Goal: Task Accomplishment & Management: Use online tool/utility

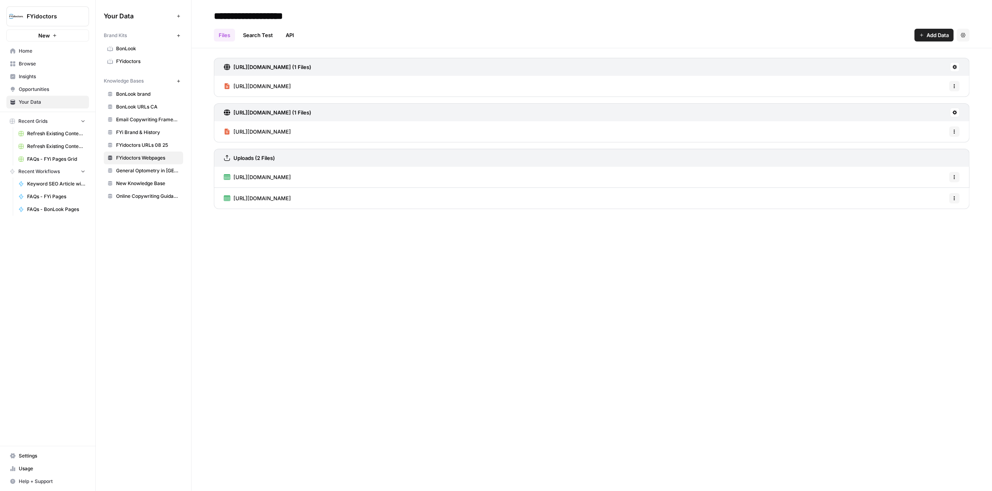
click at [31, 63] on span "Browse" at bounding box center [52, 63] width 67 height 7
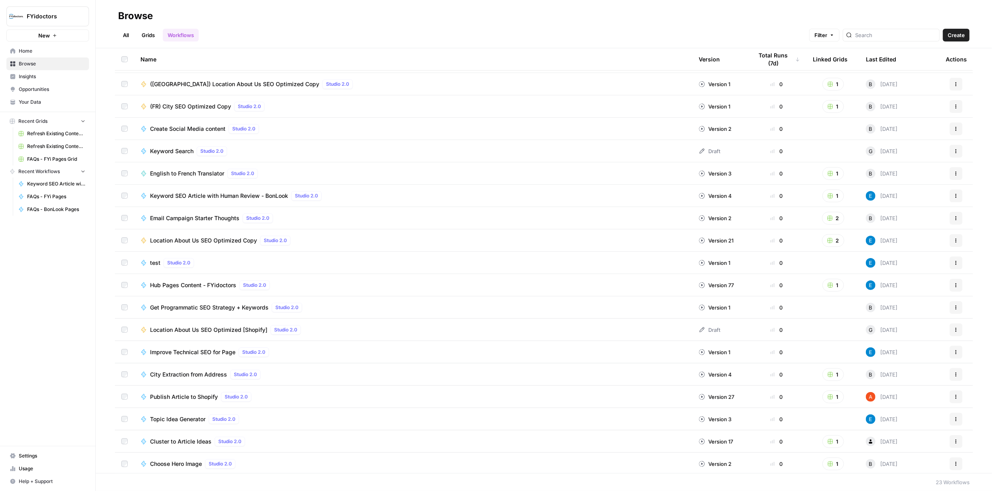
scroll to position [111, 0]
click at [213, 327] on span "Location About Us SEO Optimized [Shopify]" at bounding box center [208, 328] width 117 height 8
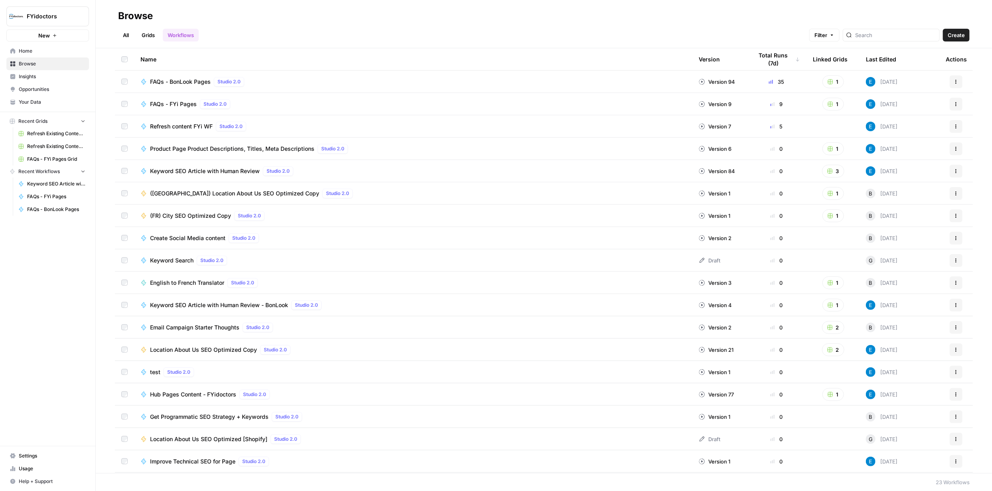
click at [829, 348] on button "2" at bounding box center [833, 350] width 22 height 13
click at [854, 377] on span "Location About Us SEO Optimized Copy Grid" at bounding box center [864, 379] width 64 height 8
click at [828, 348] on rect "button" at bounding box center [830, 350] width 5 height 5
click at [843, 378] on span "Location About Us SEO Optimized Copy Grid" at bounding box center [864, 379] width 64 height 8
click at [827, 352] on icon "button" at bounding box center [830, 350] width 6 height 6
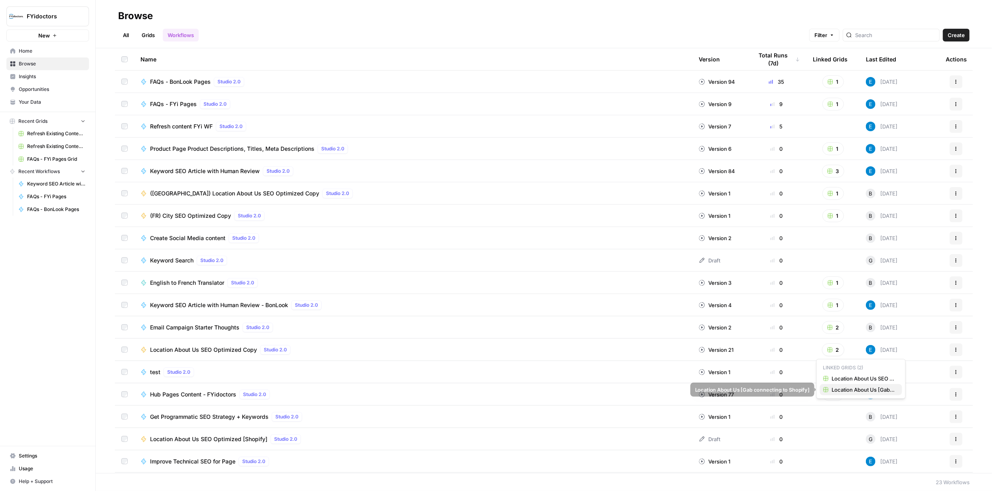
click at [857, 389] on span "Location About Us [Gab connecting to Shopify]" at bounding box center [864, 390] width 64 height 8
click at [152, 37] on link "Grids" at bounding box center [148, 35] width 23 height 13
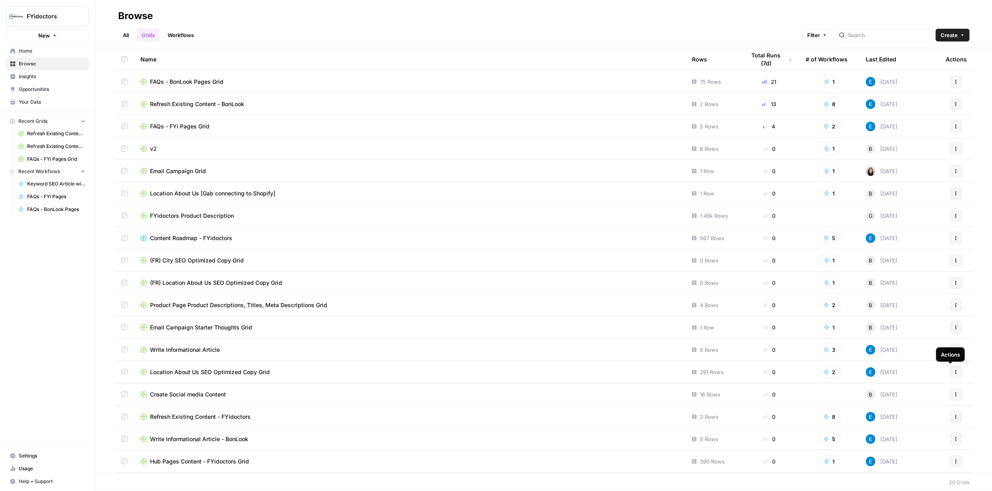
click at [956, 371] on icon "button" at bounding box center [956, 370] width 1 height 1
click at [895, 390] on span "Duplicate" at bounding box center [915, 391] width 64 height 8
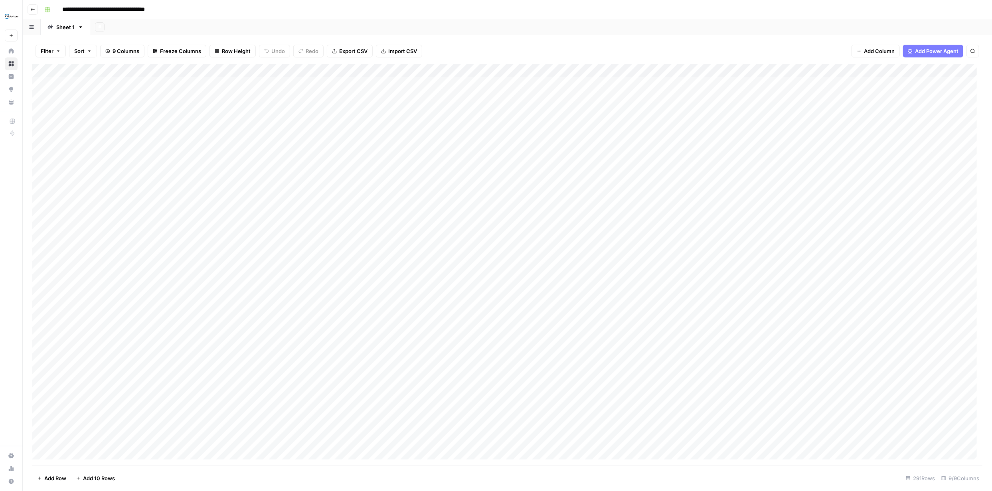
click at [167, 71] on div "Add Column" at bounding box center [507, 264] width 950 height 401
click at [113, 87] on input "Location Name" at bounding box center [107, 90] width 81 height 8
click at [33, 8] on icon "button" at bounding box center [32, 9] width 5 height 5
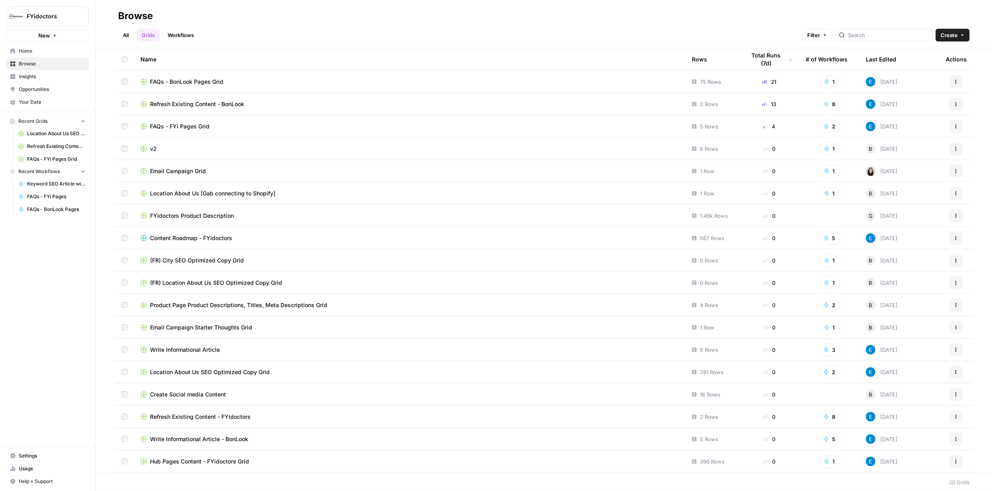
click at [200, 372] on span "Location About Us SEO Optimized Copy Grid" at bounding box center [210, 372] width 120 height 8
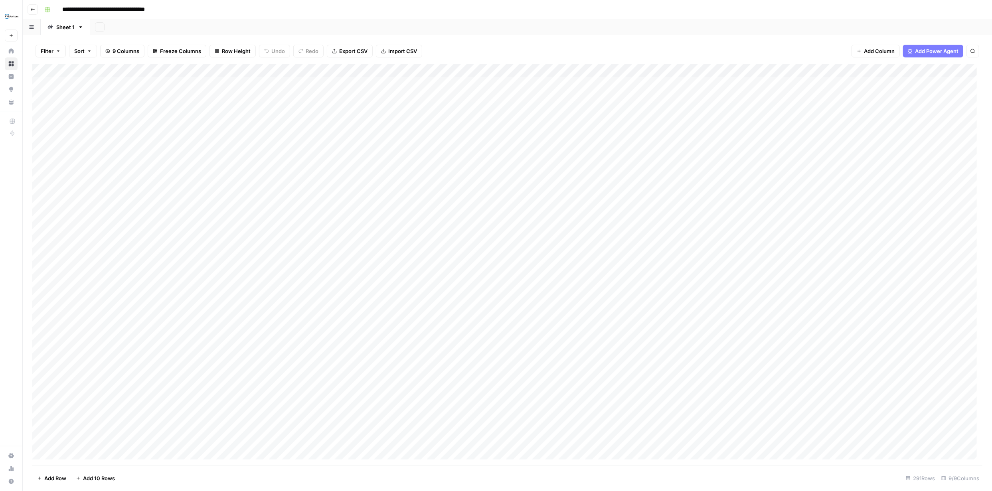
click at [879, 70] on div "Add Column" at bounding box center [507, 264] width 950 height 401
click at [725, 42] on div "Filter Sort 9 Columns Freeze Columns Row Height Undo Redo Export CSV Import CSV…" at bounding box center [507, 51] width 950 height 26
click at [296, 70] on div "Add Column" at bounding box center [507, 264] width 950 height 401
click at [308, 136] on span "Configure Inputs" at bounding box center [323, 138] width 70 height 8
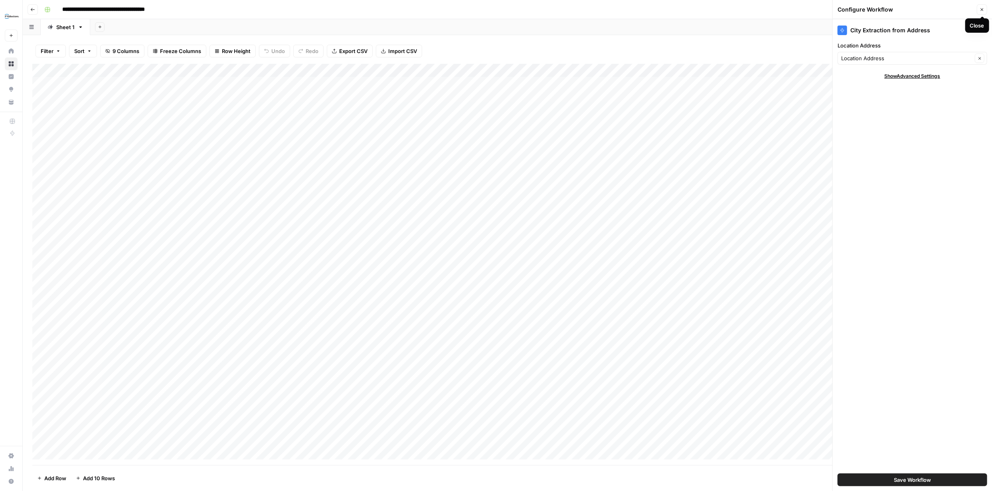
click at [985, 10] on button "Close" at bounding box center [982, 9] width 10 height 10
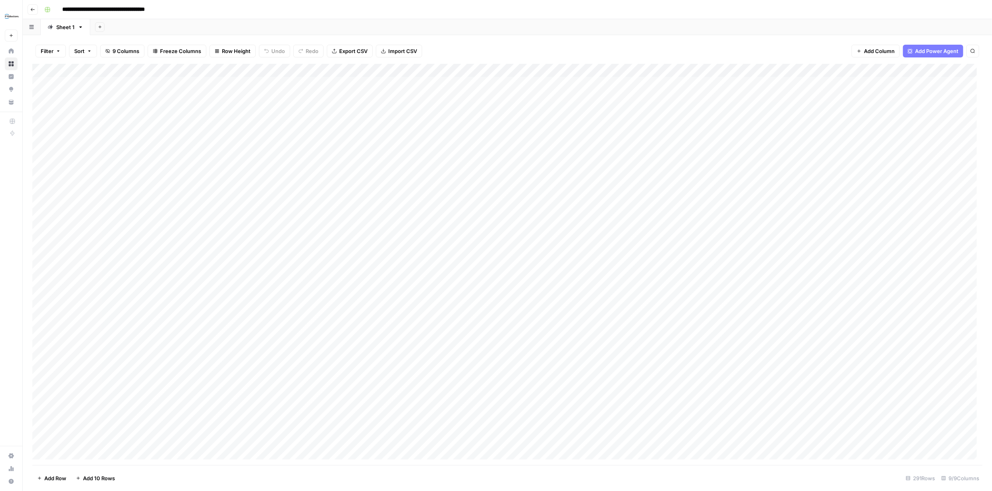
click at [296, 70] on div "Add Column" at bounding box center [507, 264] width 950 height 401
click at [307, 148] on span "Edit Workflow" at bounding box center [323, 149] width 70 height 8
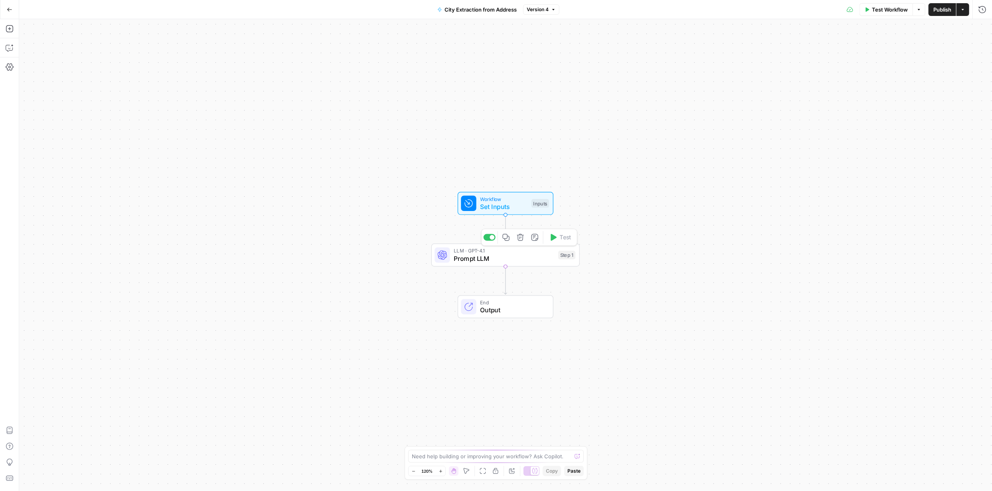
click at [516, 257] on span "Prompt LLM" at bounding box center [504, 259] width 101 height 10
click at [517, 257] on span "Prompt LLM" at bounding box center [504, 259] width 101 height 10
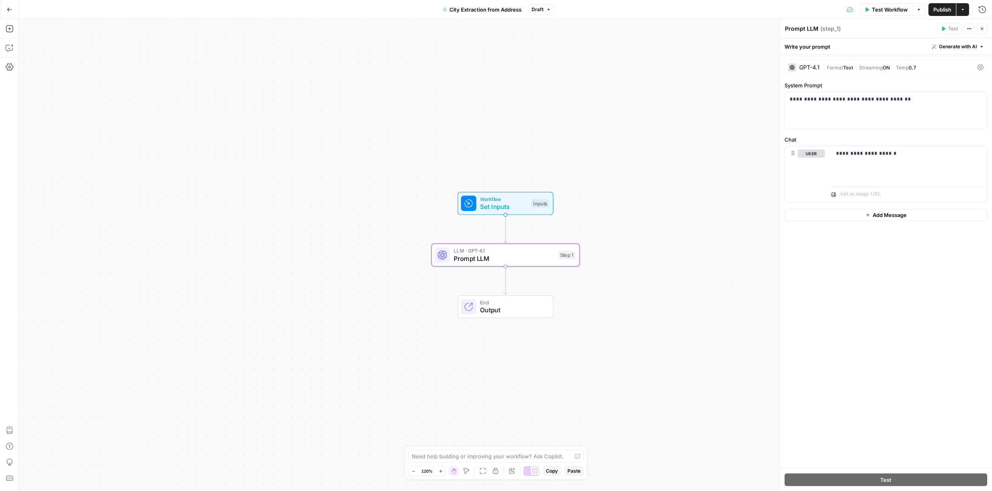
click at [516, 304] on span "End" at bounding box center [512, 303] width 65 height 8
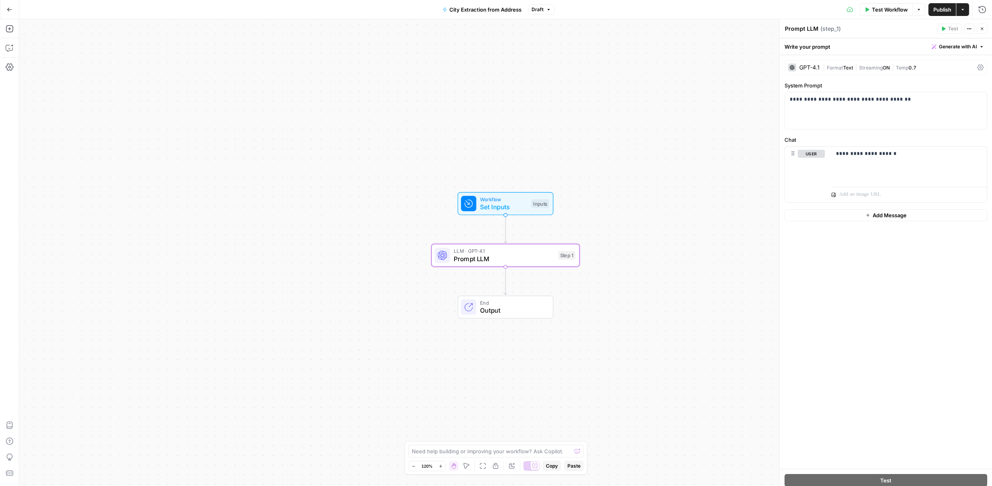
click at [517, 304] on span "End" at bounding box center [512, 303] width 65 height 8
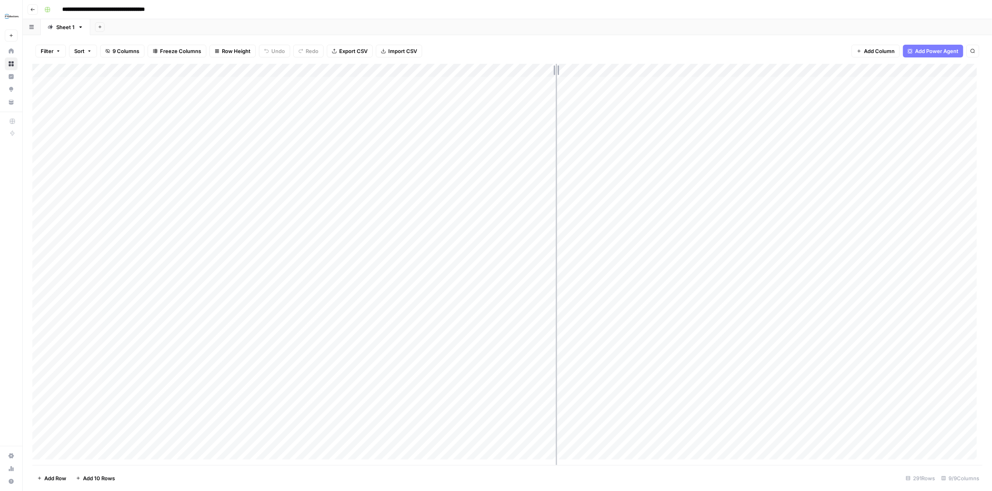
drag, startPoint x: 590, startPoint y: 67, endPoint x: 546, endPoint y: 63, distance: 44.4
click at [546, 64] on div "Add Column" at bounding box center [507, 264] width 950 height 401
click at [570, 70] on div "Add Column" at bounding box center [507, 264] width 950 height 401
click at [591, 31] on div "Add Sheet" at bounding box center [541, 27] width 902 height 16
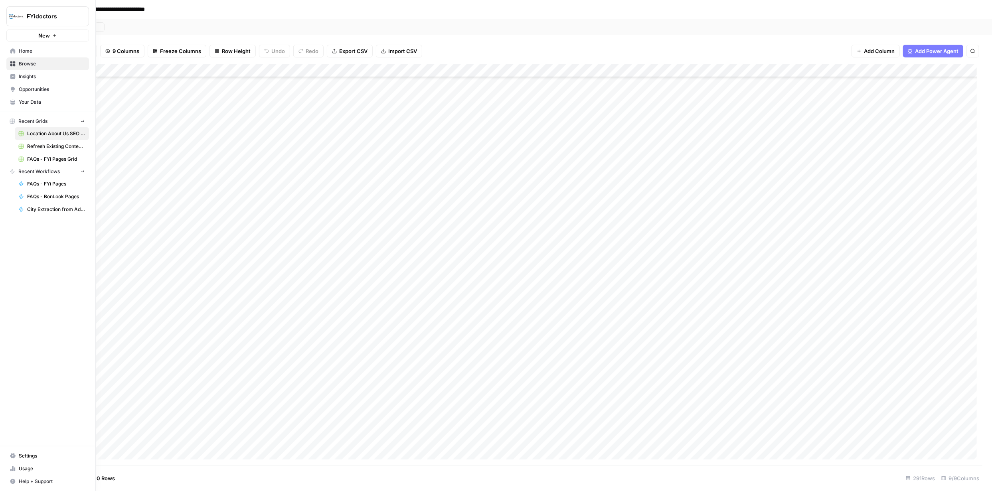
click at [12, 63] on icon at bounding box center [12, 63] width 5 height 5
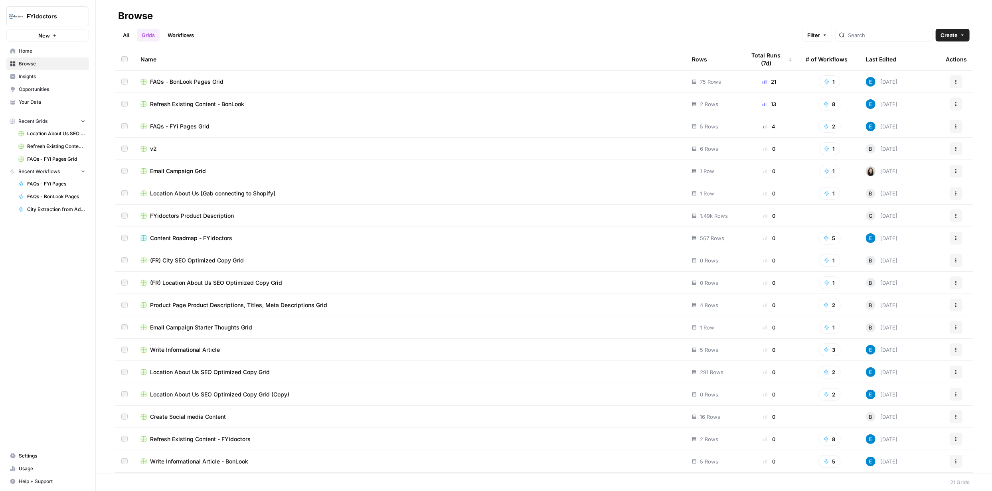
click at [187, 36] on link "Workflows" at bounding box center [181, 35] width 36 height 13
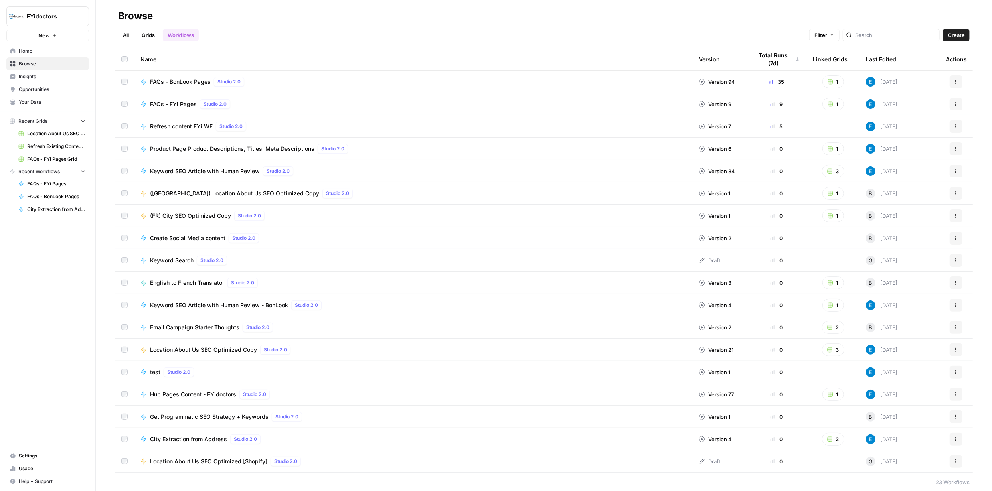
click at [153, 34] on link "Grids" at bounding box center [148, 35] width 23 height 13
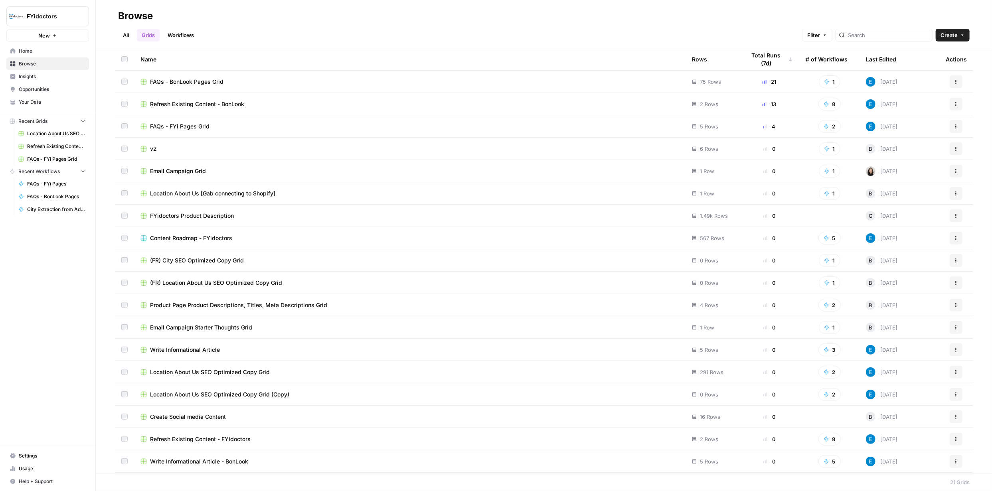
click at [188, 34] on link "Workflows" at bounding box center [181, 35] width 36 height 13
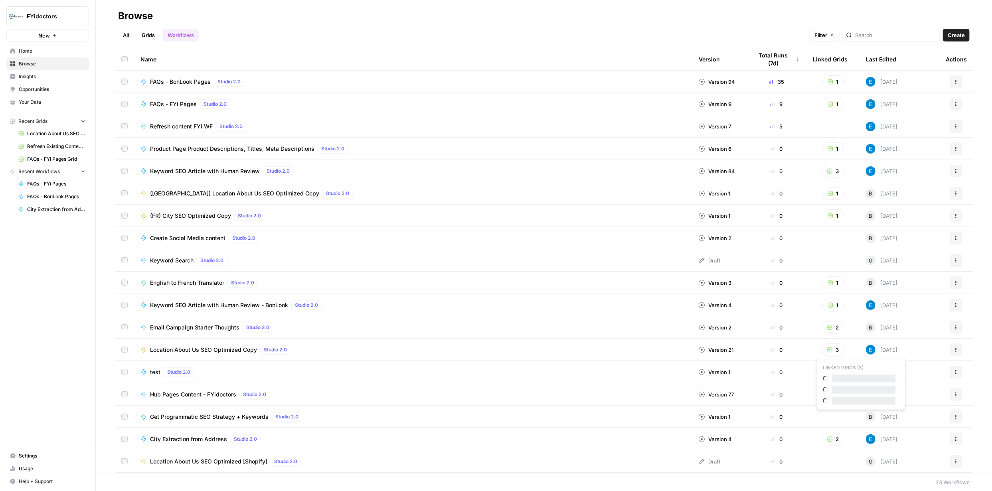
click at [828, 348] on rect "button" at bounding box center [830, 350] width 5 height 5
click at [152, 36] on link "Grids" at bounding box center [148, 35] width 23 height 13
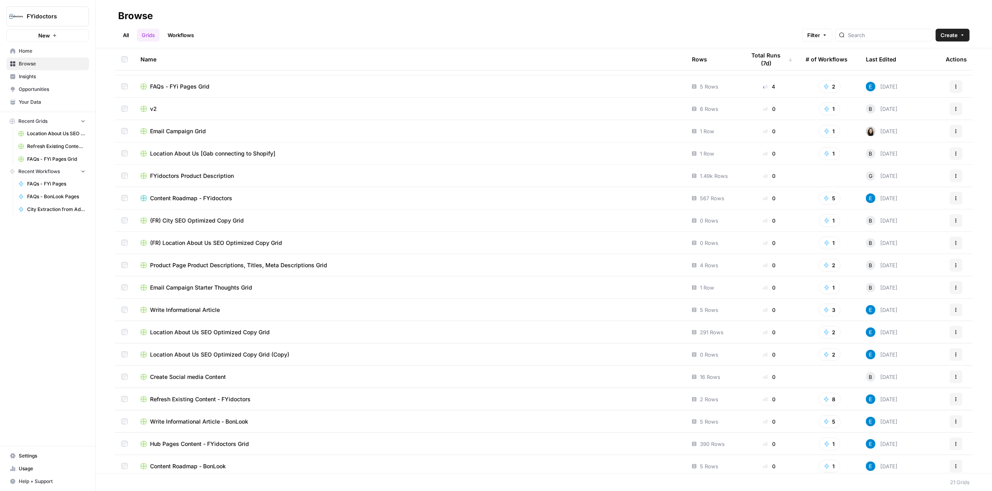
scroll to position [66, 0]
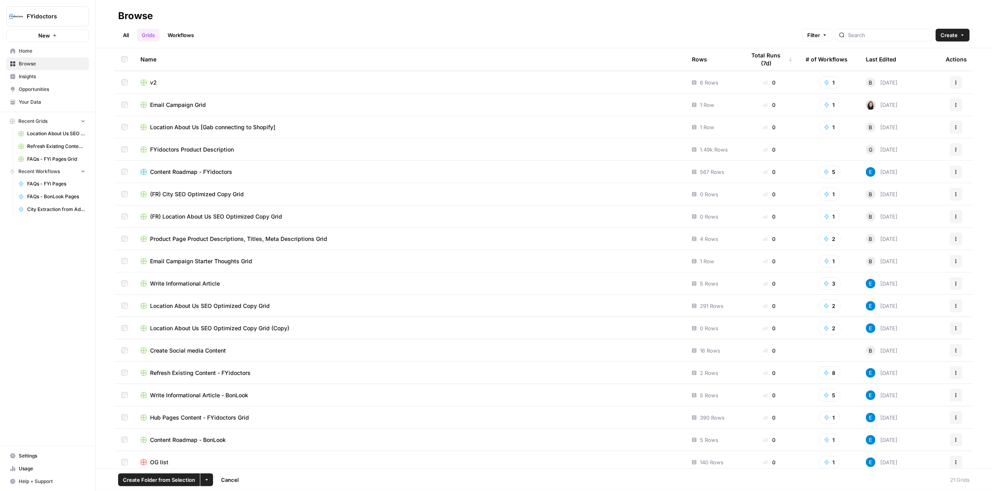
click at [206, 480] on icon "button" at bounding box center [206, 480] width 5 height 5
click at [229, 461] on span "Delete" at bounding box center [225, 461] width 20 height 8
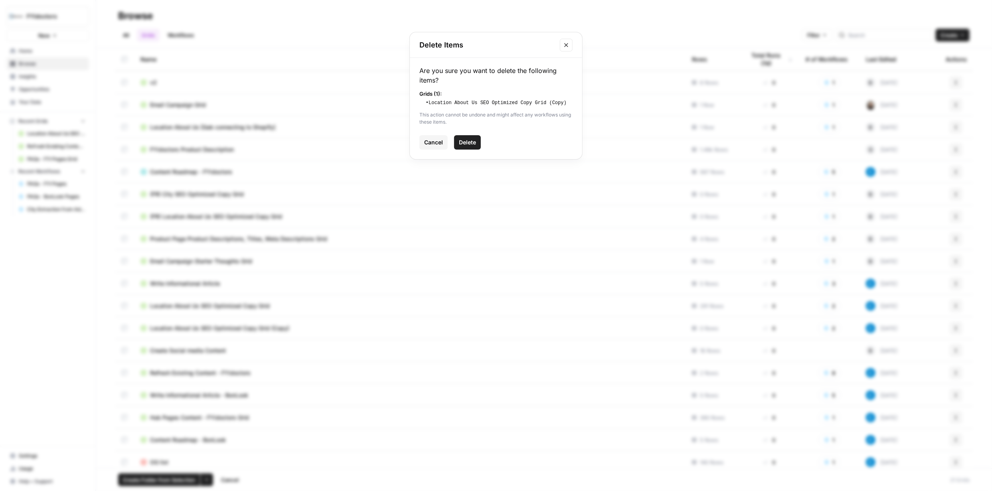
click at [472, 143] on span "Delete" at bounding box center [467, 142] width 17 height 8
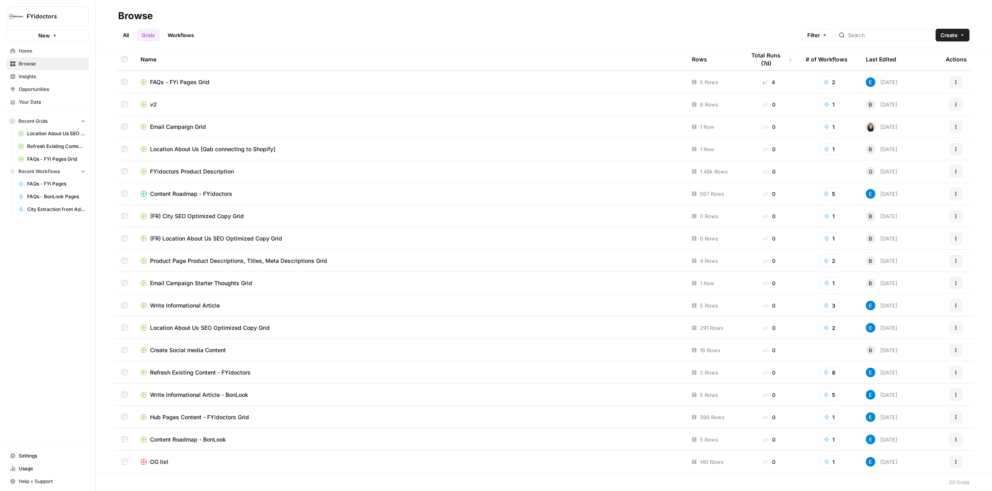
scroll to position [44, 0]
click at [180, 32] on link "Workflows" at bounding box center [181, 35] width 36 height 13
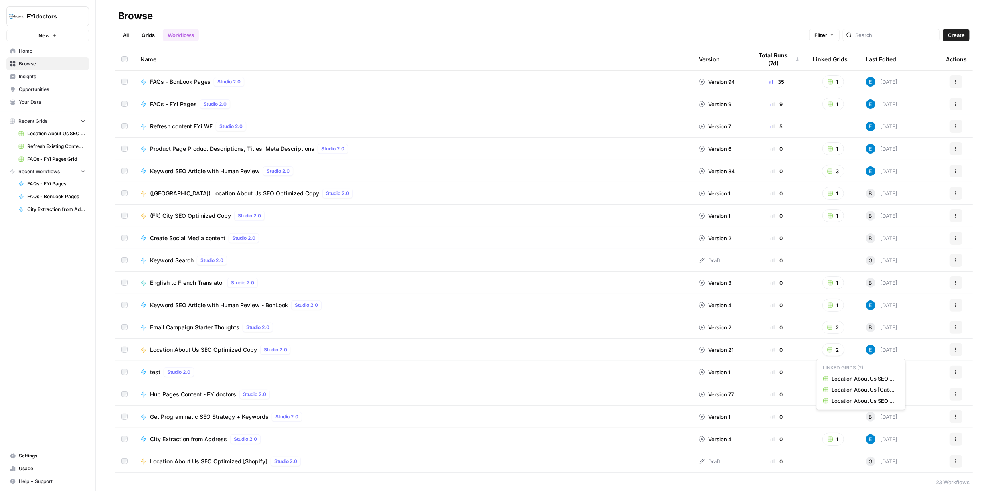
click at [828, 350] on rect "button" at bounding box center [830, 350] width 5 height 5
click at [956, 348] on icon "button" at bounding box center [956, 348] width 1 height 1
click at [897, 407] on span "Integrate" at bounding box center [915, 409] width 64 height 8
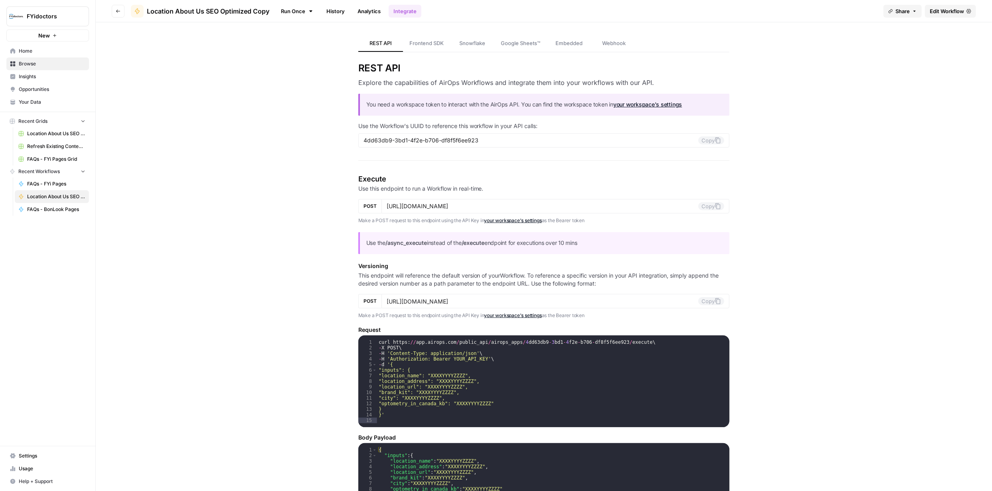
click at [939, 14] on span "Edit Workflow" at bounding box center [947, 11] width 34 height 8
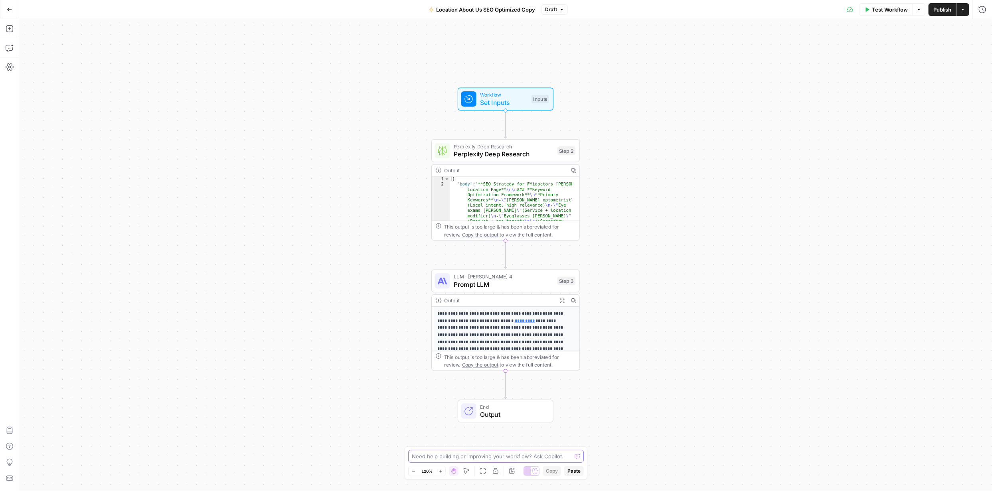
click at [511, 457] on textarea at bounding box center [492, 457] width 160 height 8
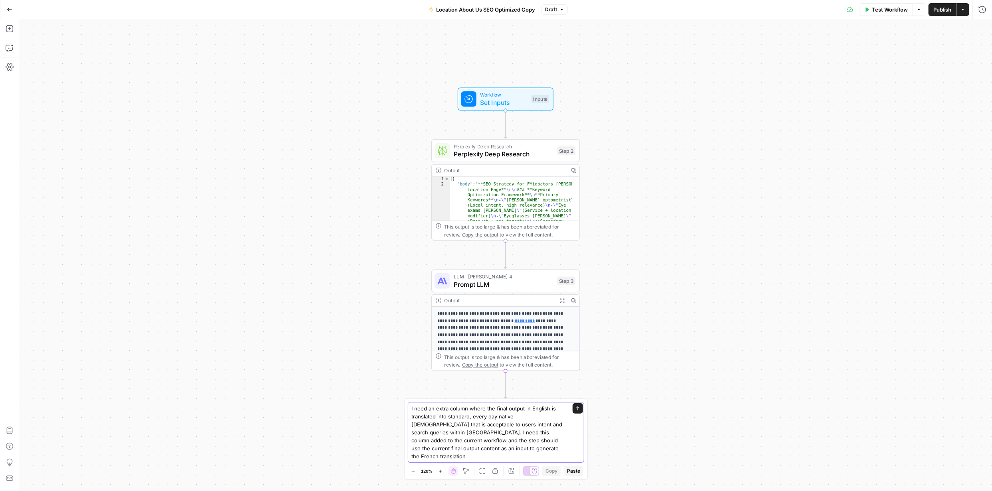
type textarea "I need an extra column where the final output in English is translated into sta…"
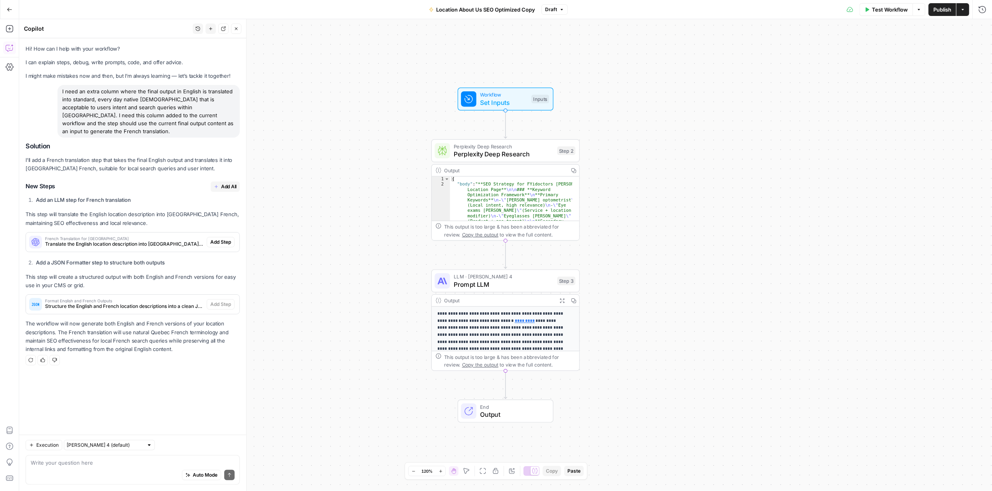
click at [229, 183] on span "Add All" at bounding box center [229, 186] width 16 height 7
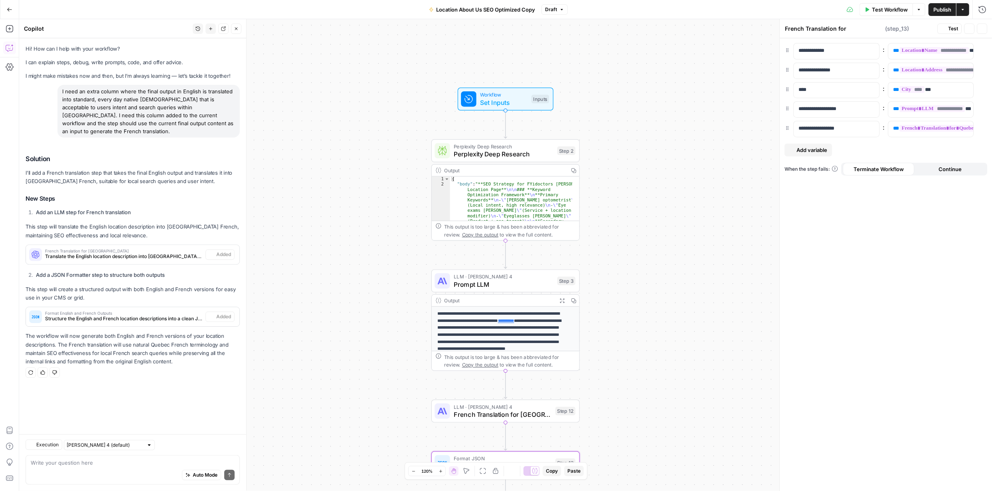
type textarea "Format English and French Outputs"
click at [904, 8] on span "Test Workflow" at bounding box center [890, 10] width 36 height 8
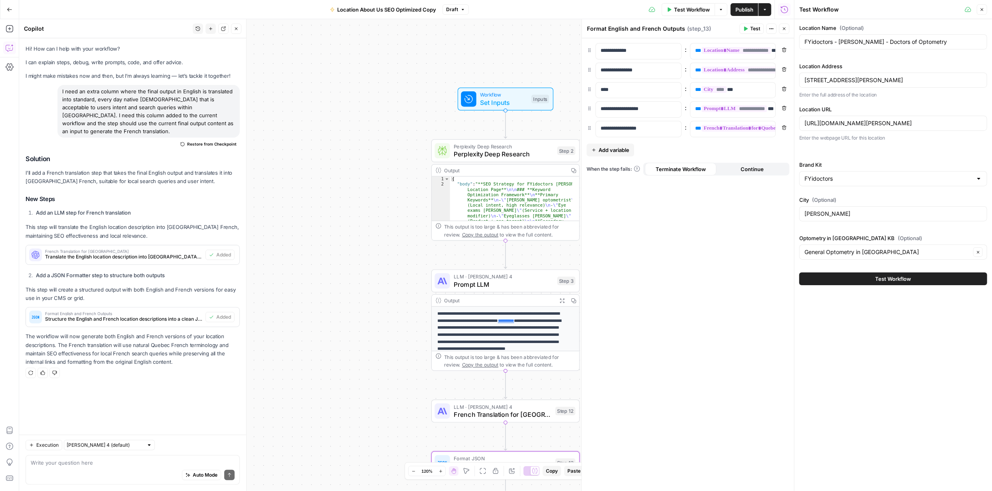
click at [900, 280] on span "Test Workflow" at bounding box center [894, 279] width 36 height 8
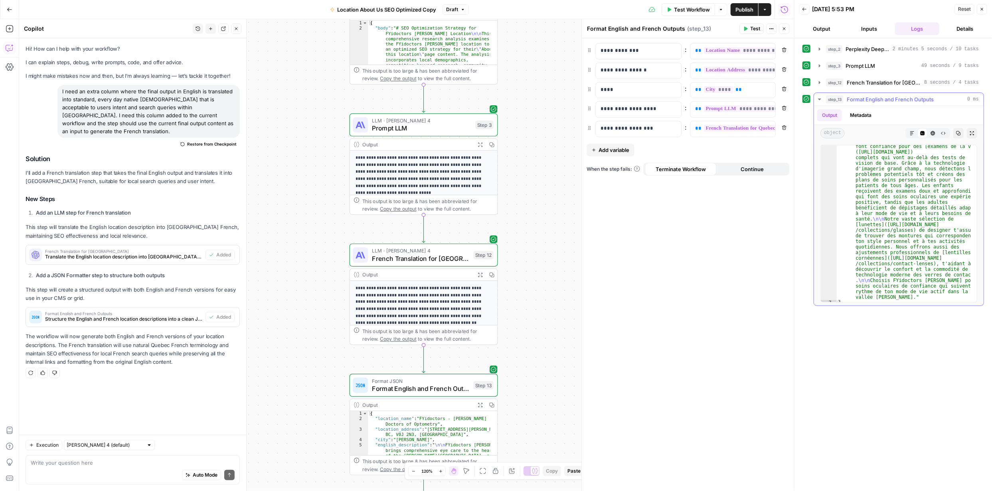
scroll to position [413, 0]
click at [913, 132] on icon "button" at bounding box center [912, 133] width 5 height 5
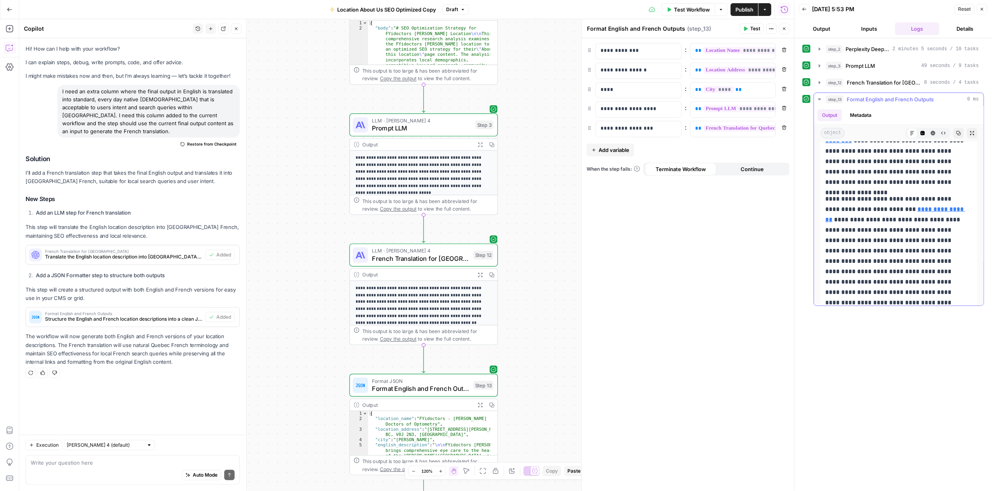
scroll to position [784, 0]
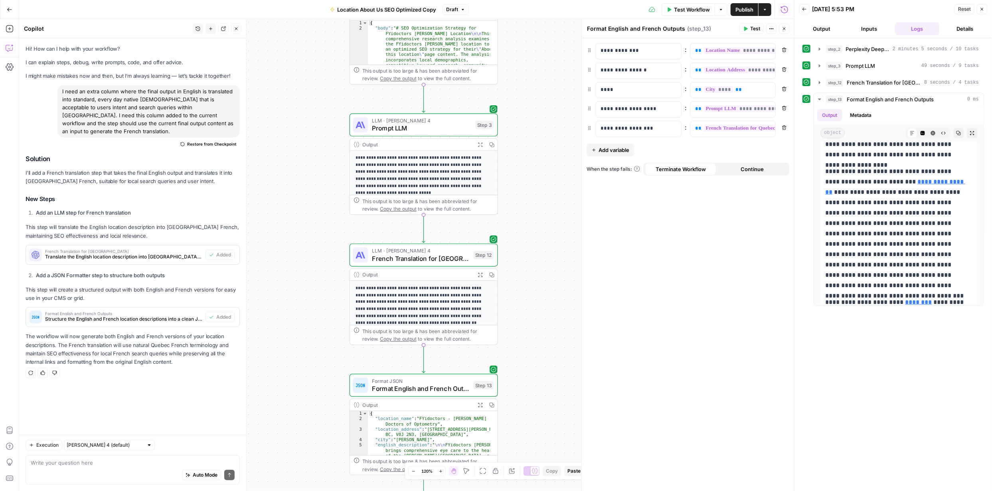
click at [747, 8] on span "Publish" at bounding box center [744, 10] width 18 height 8
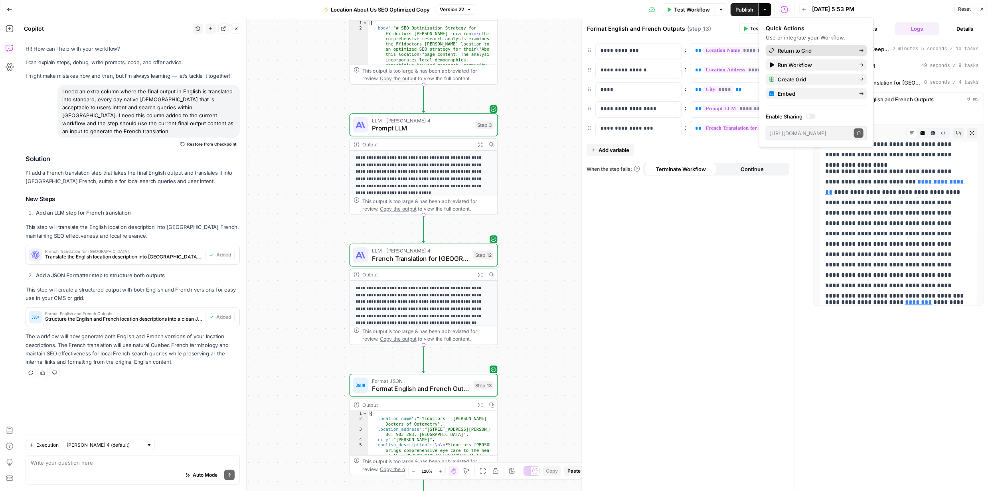
click at [817, 52] on span "Return to Grid" at bounding box center [815, 51] width 75 height 8
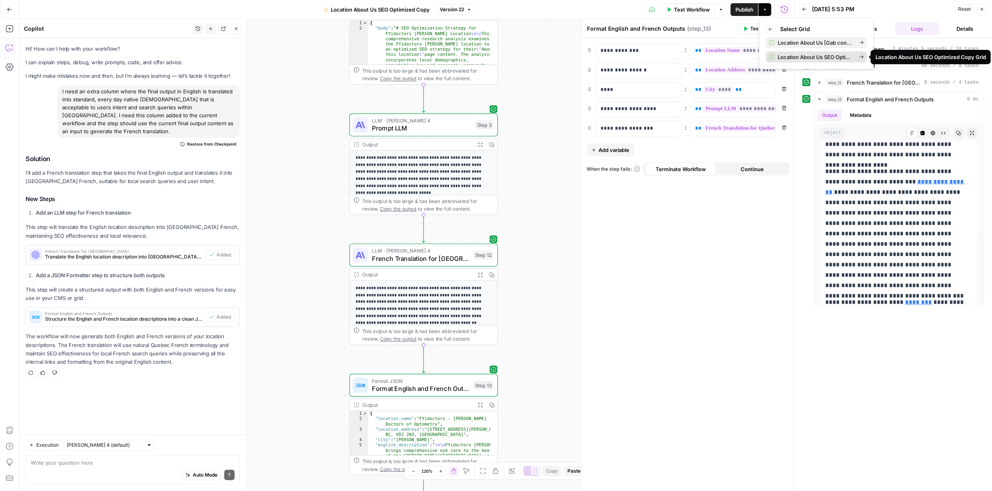
click at [860, 57] on icon at bounding box center [862, 56] width 4 height 3
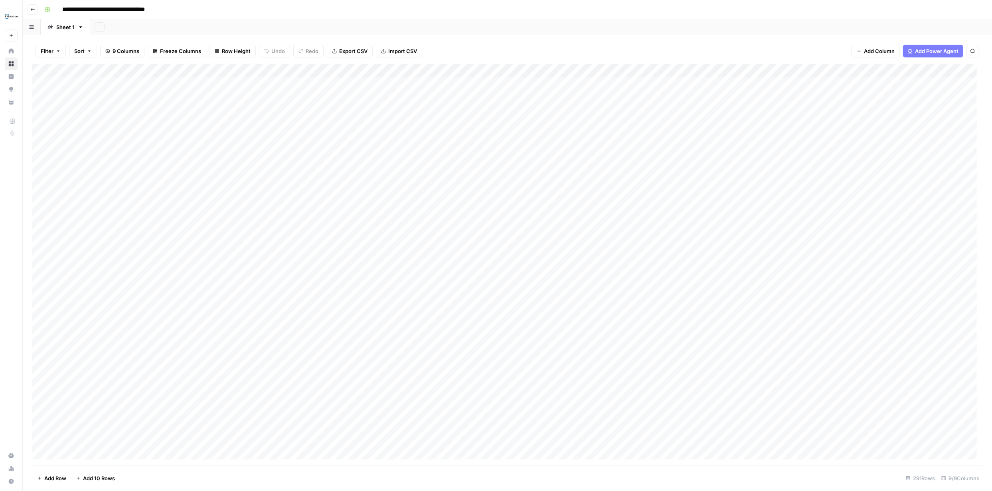
click at [92, 49] on button "Sort" at bounding box center [83, 51] width 28 height 13
click at [82, 50] on span "Sort" at bounding box center [79, 51] width 10 height 8
click at [82, 51] on span "Sort" at bounding box center [79, 51] width 10 height 8
click at [109, 113] on span "Clear All" at bounding box center [113, 113] width 20 height 7
click at [169, 95] on input "text" at bounding box center [142, 91] width 81 height 8
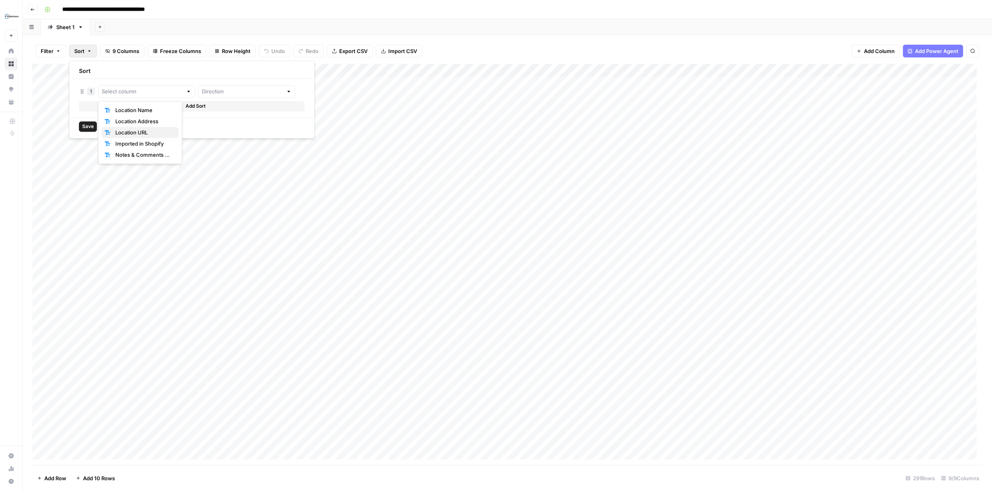
click at [142, 129] on span "Location URL" at bounding box center [143, 132] width 57 height 8
type input "Location URL"
click at [271, 93] on input "text" at bounding box center [257, 91] width 91 height 8
click at [225, 119] on span "Descending" at bounding box center [241, 121] width 78 height 8
type input "Descending"
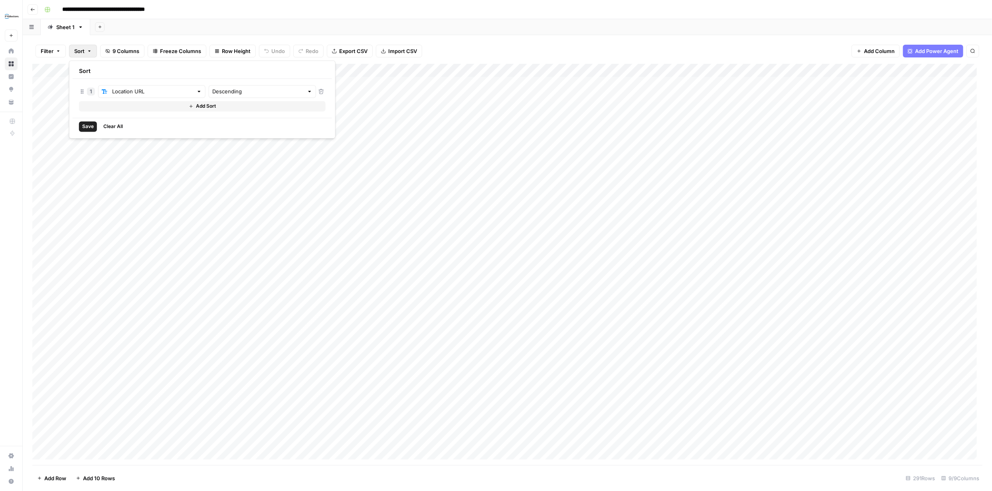
click at [88, 125] on span "Save" at bounding box center [88, 126] width 12 height 7
click at [41, 84] on div "Add Column" at bounding box center [507, 265] width 950 height 401
click at [40, 97] on div "Add Column" at bounding box center [507, 265] width 950 height 401
click at [40, 111] on div "Add Column" at bounding box center [507, 265] width 950 height 401
click at [40, 126] on div "Add Column" at bounding box center [507, 265] width 950 height 401
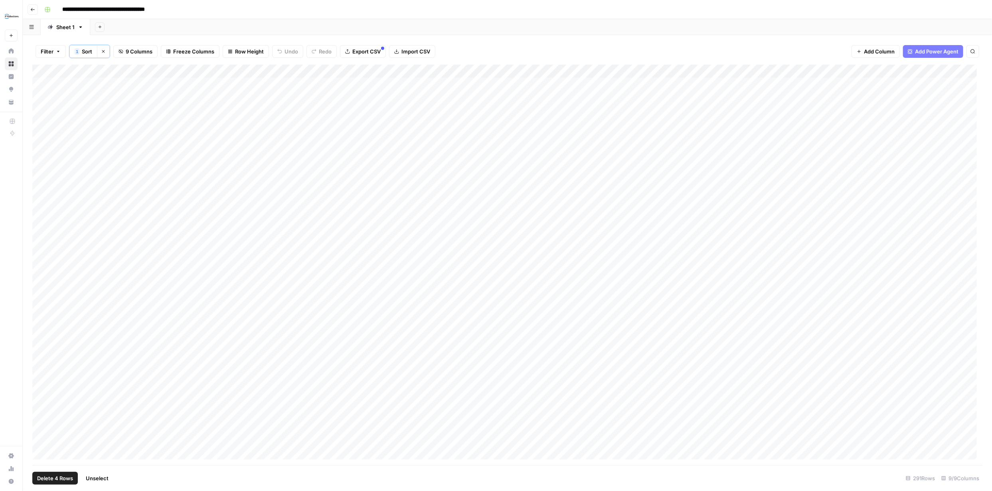
click at [40, 138] on div "Add Column" at bounding box center [507, 265] width 950 height 401
click at [42, 84] on div "Add Column" at bounding box center [507, 265] width 950 height 401
click at [40, 98] on div "Add Column" at bounding box center [507, 265] width 950 height 401
click at [40, 112] on div "Add Column" at bounding box center [507, 265] width 950 height 401
click at [41, 124] on div "Add Column" at bounding box center [507, 265] width 950 height 401
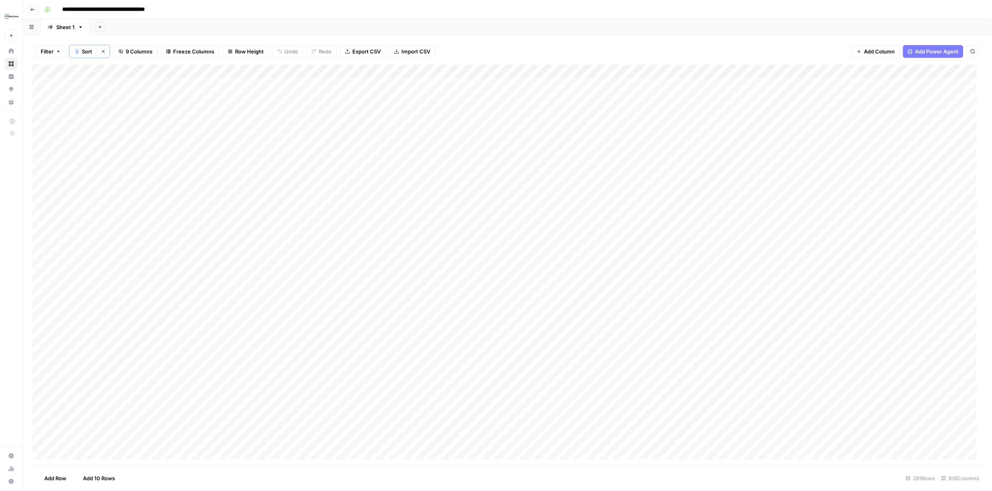
click at [41, 138] on div "Add Column" at bounding box center [507, 265] width 950 height 401
click at [51, 84] on div "Add Column" at bounding box center [507, 265] width 950 height 401
click at [51, 151] on div "Add Column" at bounding box center [507, 265] width 950 height 401
click at [833, 85] on div "Add Column" at bounding box center [507, 265] width 950 height 401
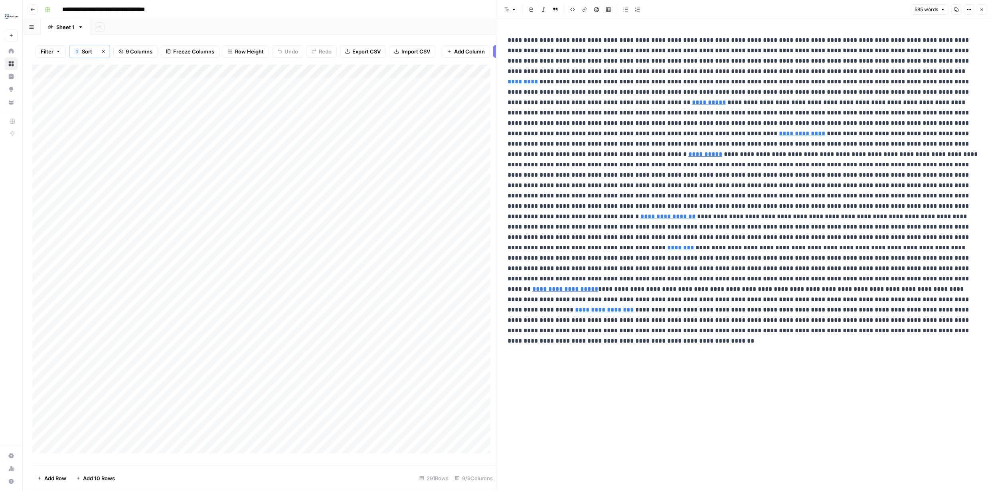
click at [982, 9] on icon "button" at bounding box center [982, 9] width 5 height 5
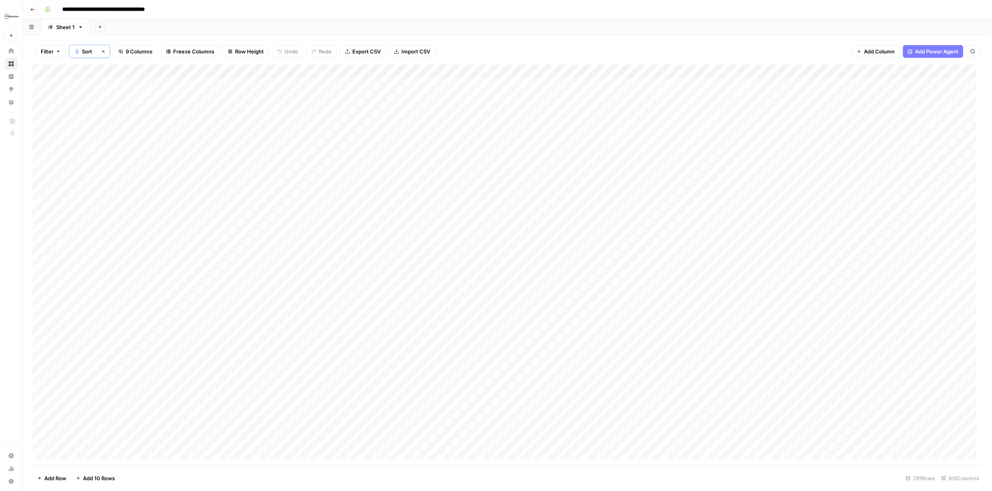
click at [593, 71] on div "Add Column" at bounding box center [507, 265] width 950 height 401
click at [872, 84] on div "Add Column" at bounding box center [507, 265] width 950 height 401
click at [796, 85] on div "Add Column" at bounding box center [507, 265] width 950 height 401
click at [833, 83] on div "Add Column" at bounding box center [507, 265] width 950 height 401
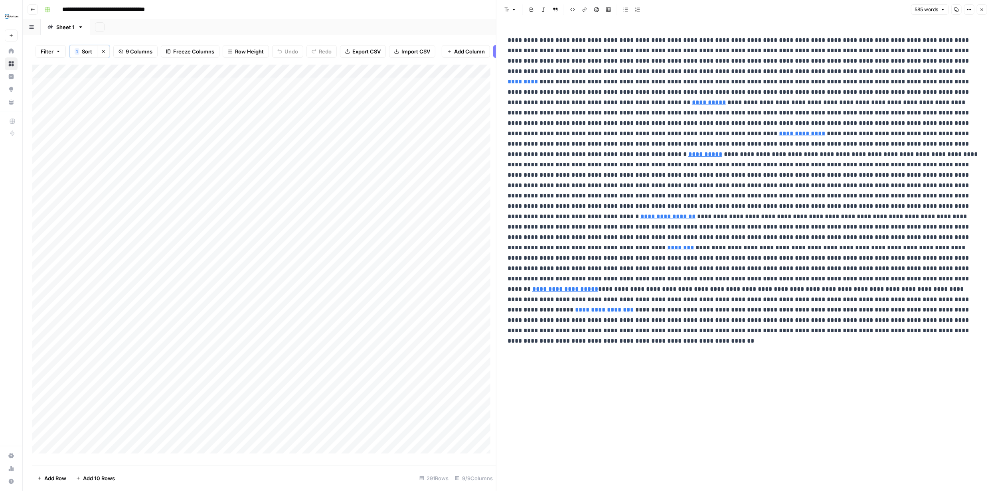
click at [978, 8] on button "Close" at bounding box center [982, 9] width 10 height 10
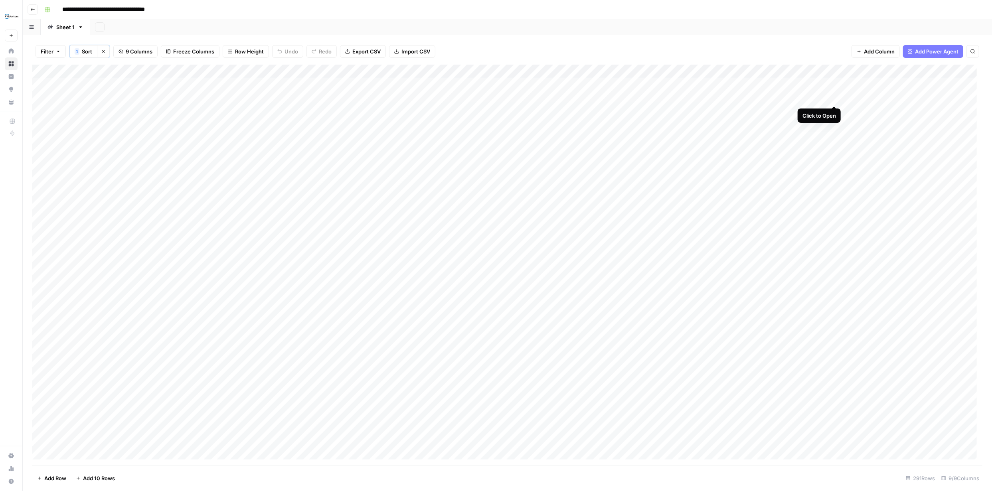
click at [832, 98] on div "Add Column" at bounding box center [507, 265] width 950 height 401
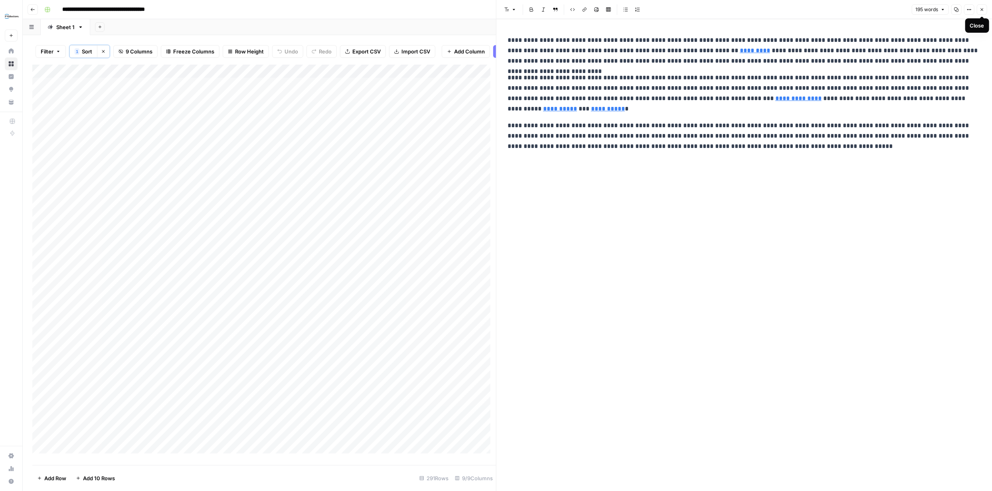
click at [982, 9] on icon "button" at bounding box center [982, 9] width 3 height 3
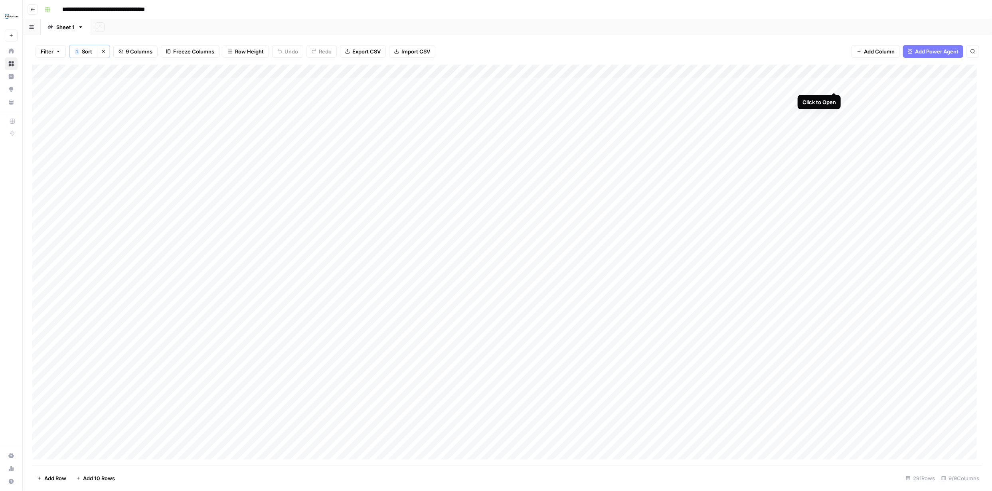
click at [834, 84] on div "Add Column" at bounding box center [507, 265] width 950 height 401
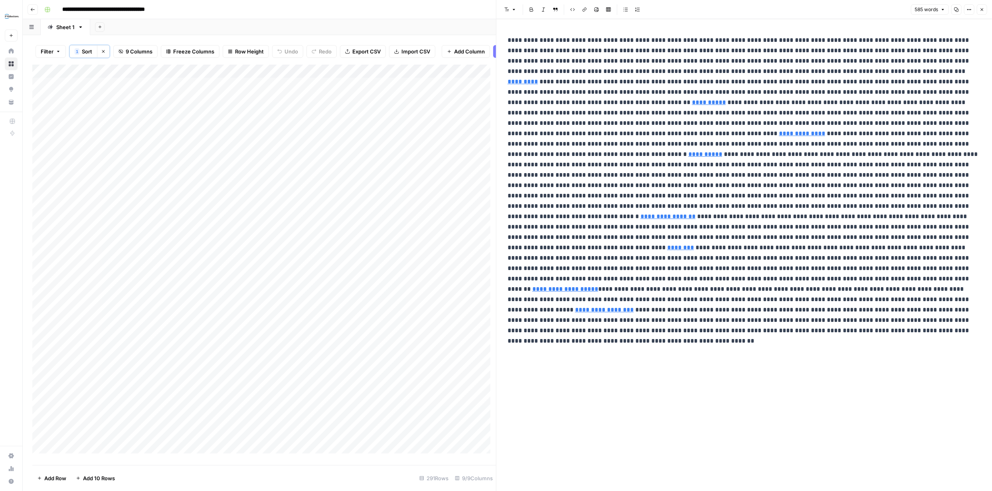
click at [980, 7] on icon "button" at bounding box center [982, 9] width 5 height 5
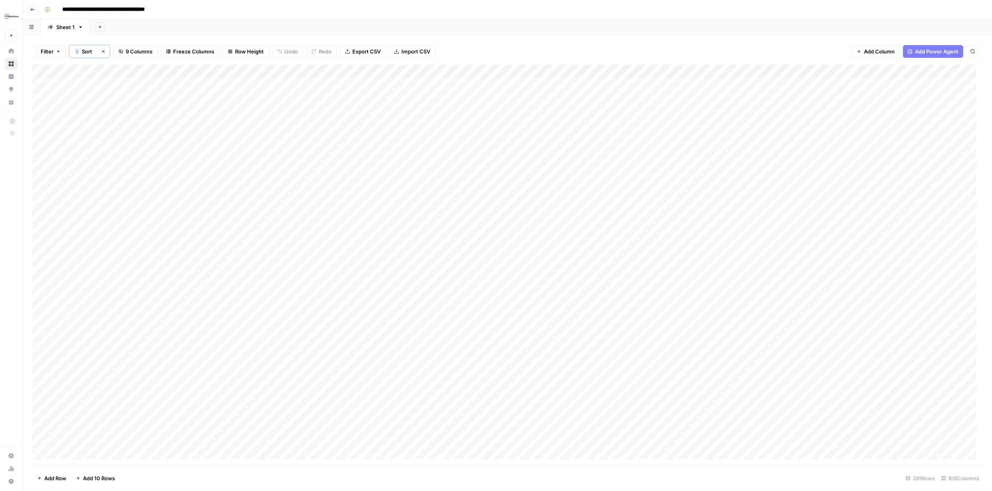
click at [831, 97] on div "Add Column" at bounding box center [507, 265] width 950 height 401
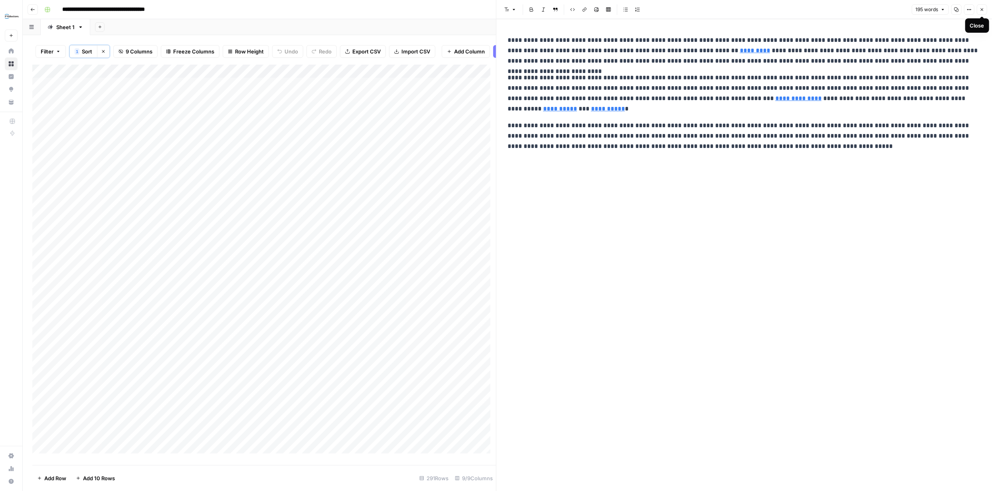
click at [979, 9] on button "Close" at bounding box center [982, 9] width 10 height 10
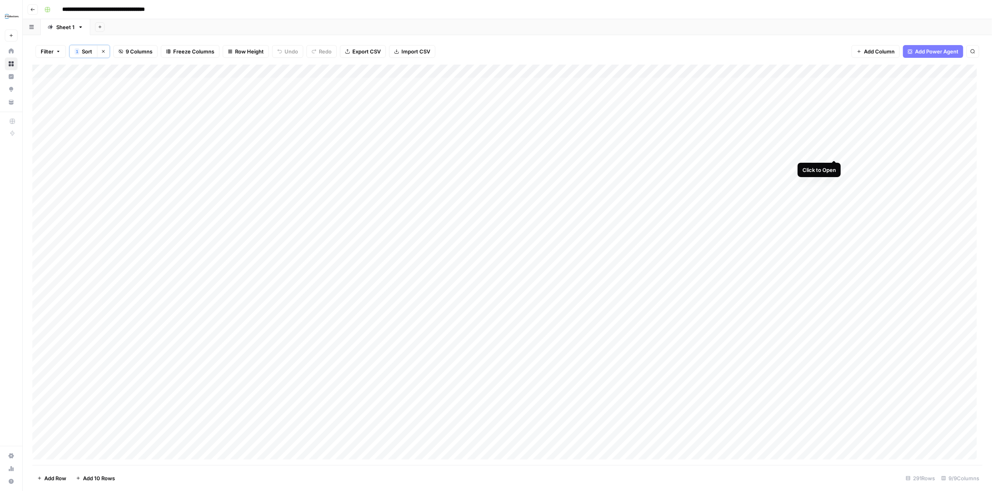
click at [832, 150] on div "Add Column" at bounding box center [507, 265] width 950 height 401
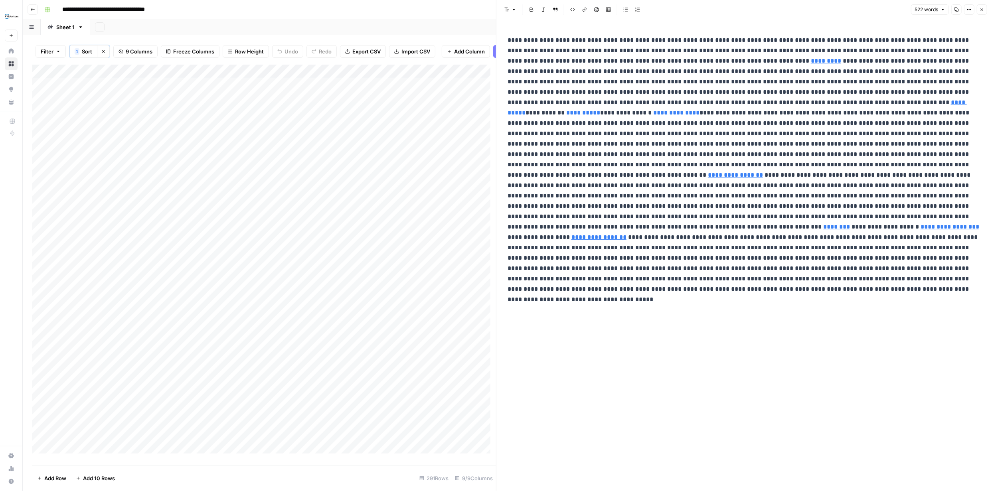
click at [984, 7] on icon "button" at bounding box center [982, 9] width 5 height 5
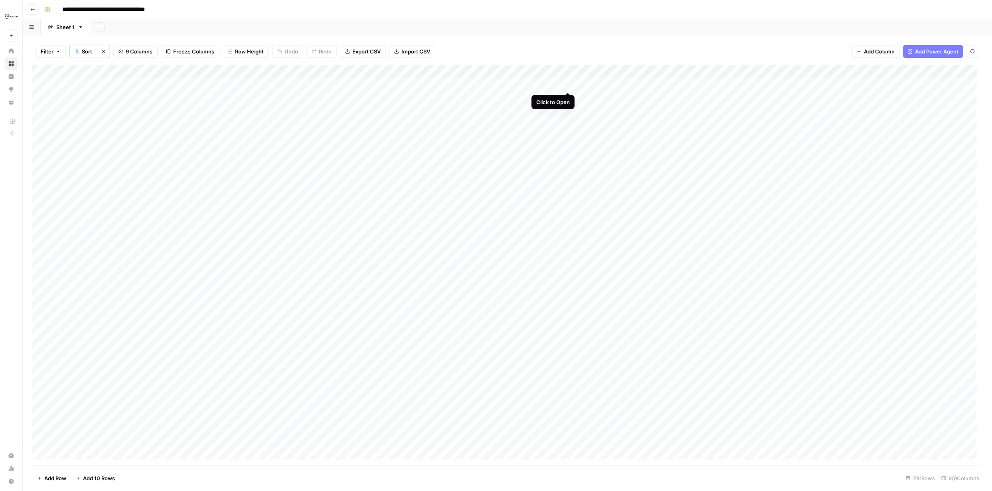
click at [567, 84] on div "Add Column" at bounding box center [507, 265] width 950 height 401
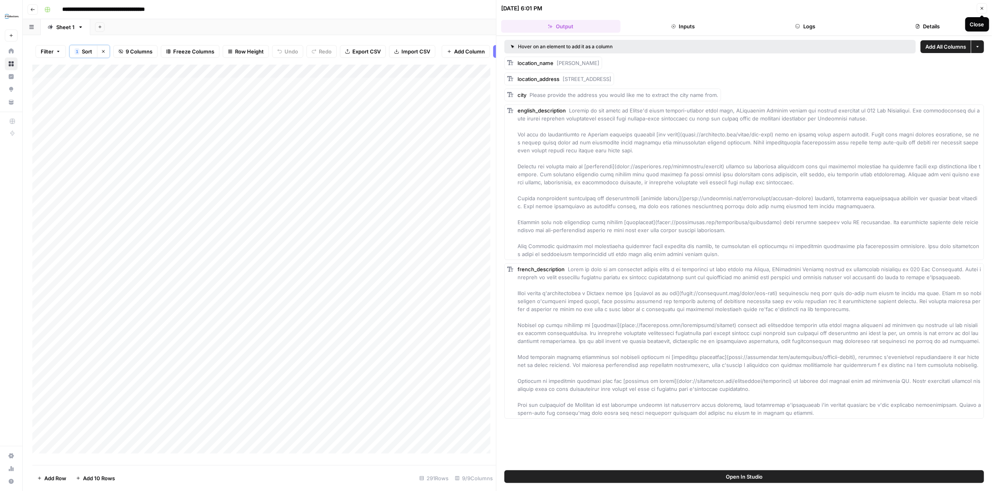
click at [984, 7] on button "Close" at bounding box center [982, 8] width 10 height 10
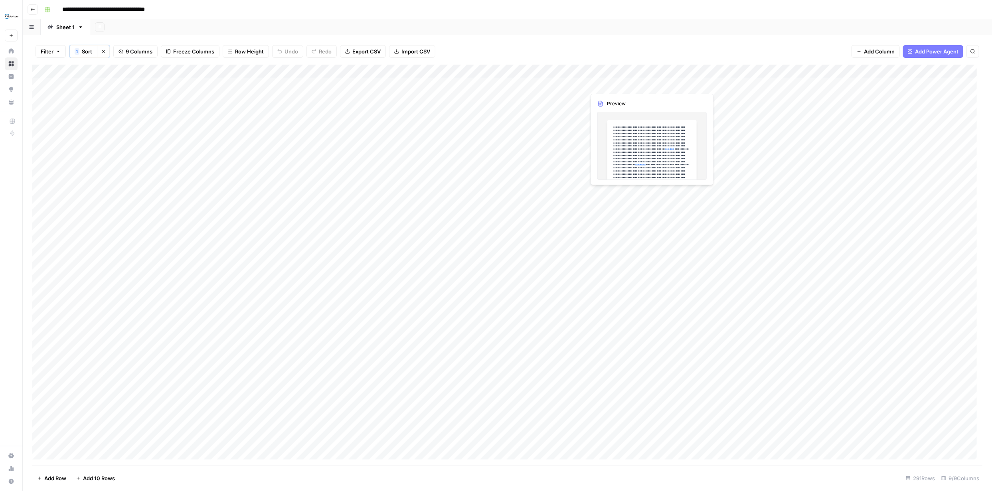
click at [784, 85] on div "Add Column" at bounding box center [507, 265] width 950 height 401
click at [833, 83] on div "Add Column" at bounding box center [507, 265] width 950 height 401
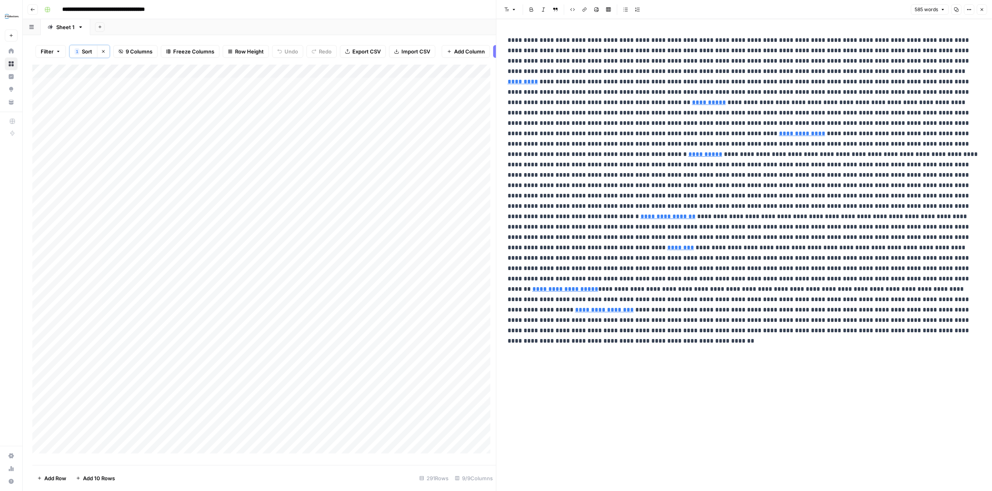
click at [904, 51] on p "**********" at bounding box center [744, 180] width 473 height 291
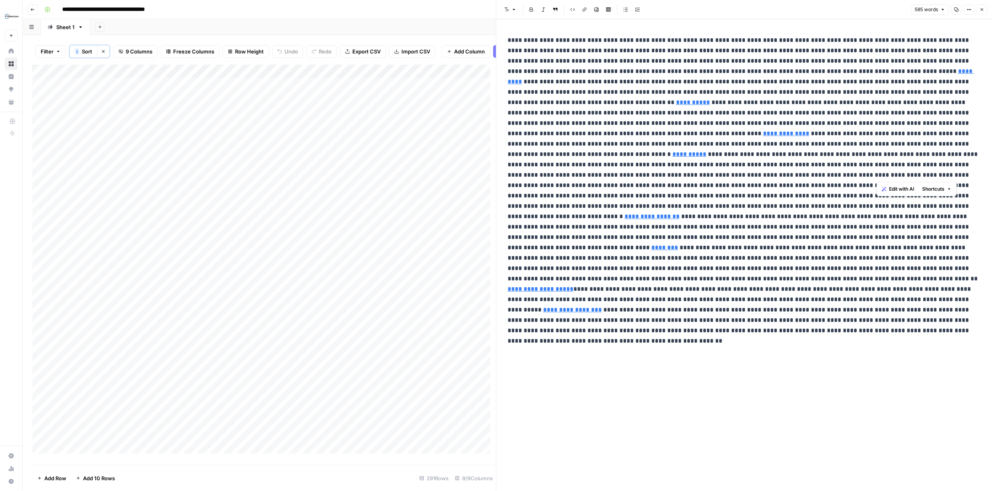
drag, startPoint x: 928, startPoint y: 176, endPoint x: 957, endPoint y: 176, distance: 29.5
click at [957, 176] on p "**********" at bounding box center [744, 180] width 473 height 291
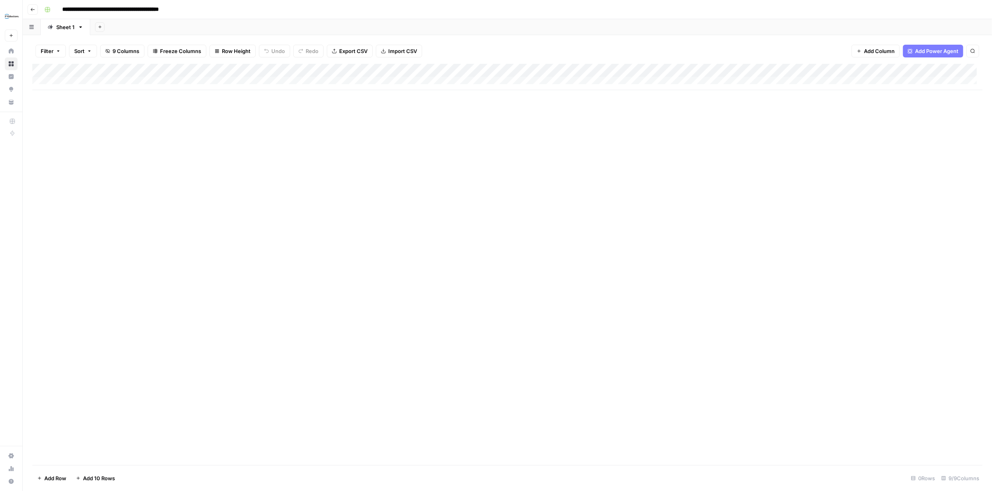
click at [32, 10] on icon "button" at bounding box center [32, 9] width 5 height 5
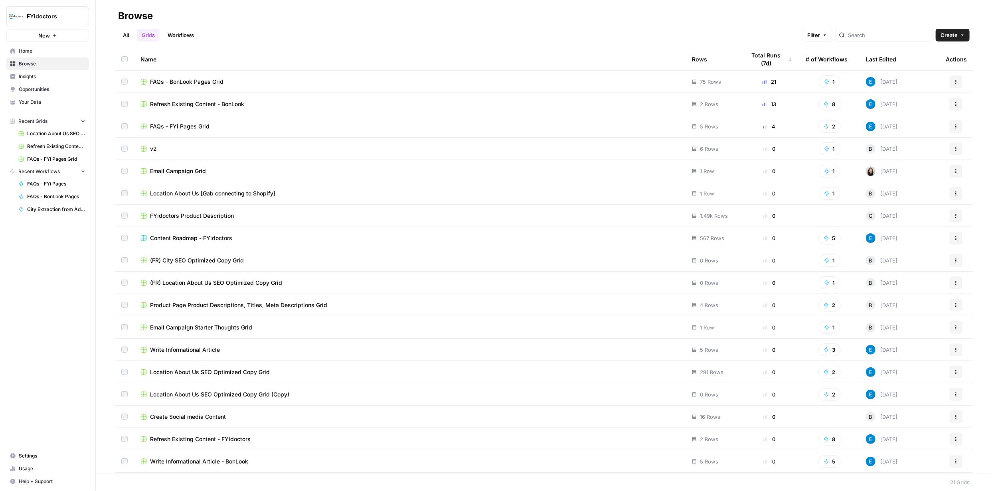
click at [244, 393] on span "Location About Us SEO Optimized Copy Grid (Copy)" at bounding box center [219, 395] width 139 height 8
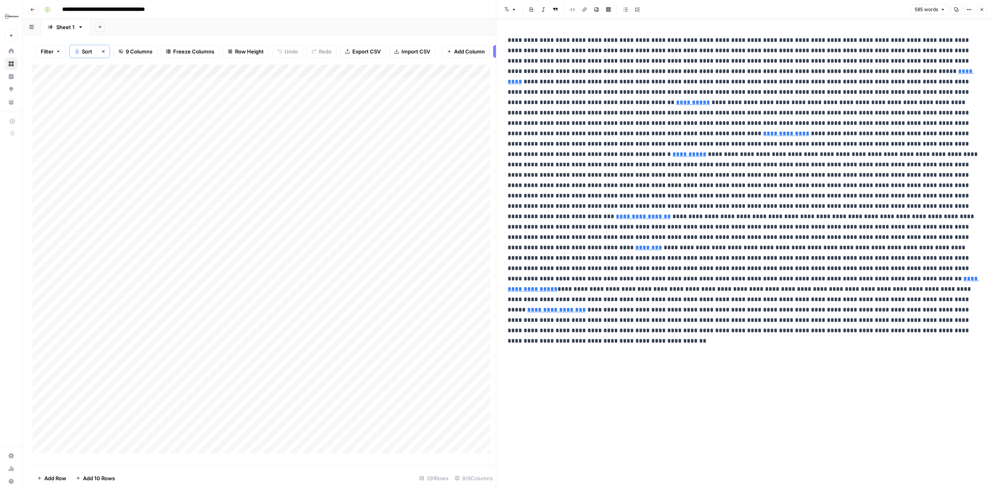
click at [771, 360] on div "**********" at bounding box center [744, 255] width 483 height 472
click at [982, 8] on icon "button" at bounding box center [982, 9] width 5 height 5
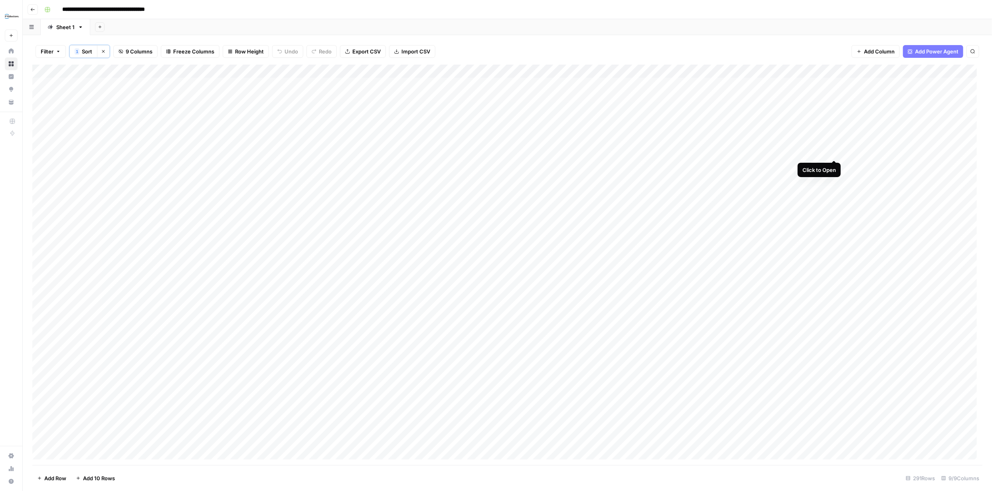
click at [833, 150] on div "Add Column" at bounding box center [507, 265] width 950 height 401
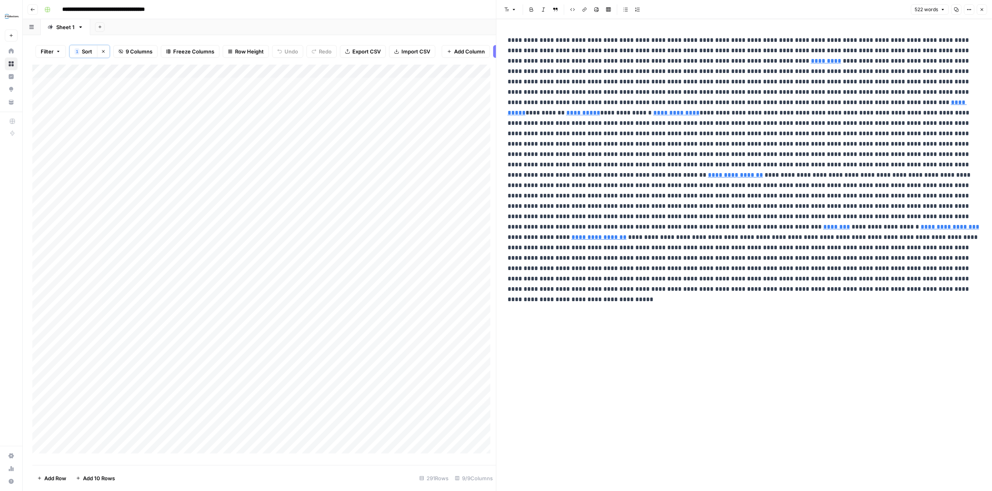
click at [833, 150] on p "**********" at bounding box center [744, 159] width 473 height 249
click at [978, 8] on button "Close" at bounding box center [982, 9] width 10 height 10
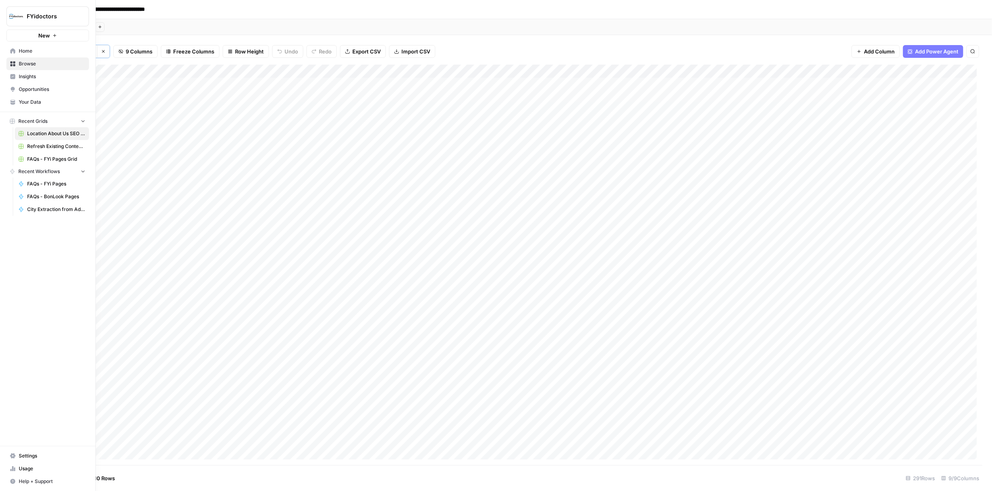
click at [14, 63] on icon at bounding box center [12, 63] width 5 height 5
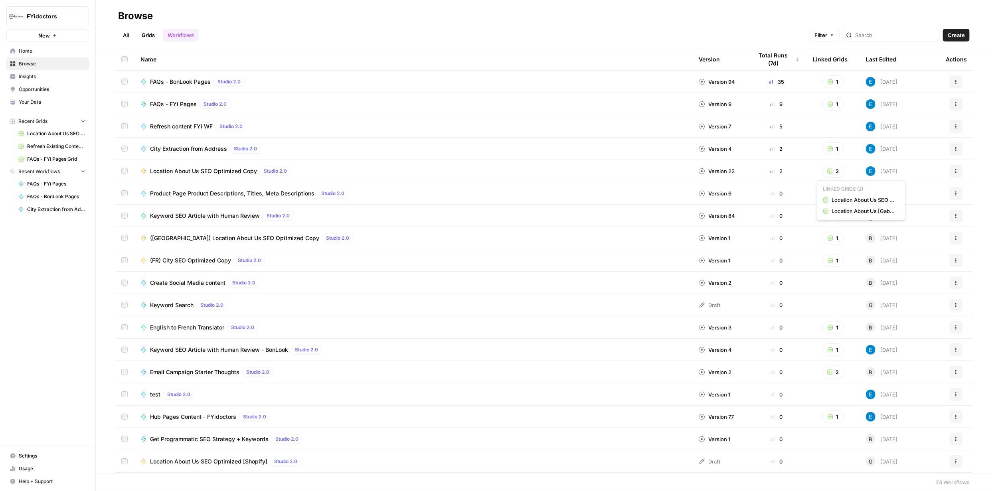
click at [831, 170] on button "2" at bounding box center [833, 171] width 22 height 13
click at [954, 170] on icon "button" at bounding box center [956, 171] width 5 height 5
click at [900, 229] on span "Integrate" at bounding box center [915, 230] width 64 height 8
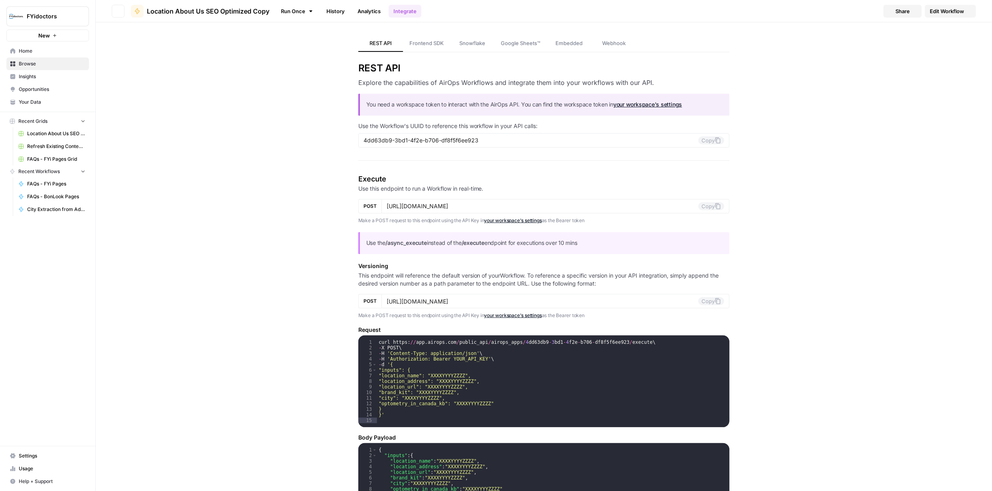
type input "[URL][DOMAIN_NAME]"
click at [937, 13] on span "Edit Workflow" at bounding box center [947, 11] width 34 height 8
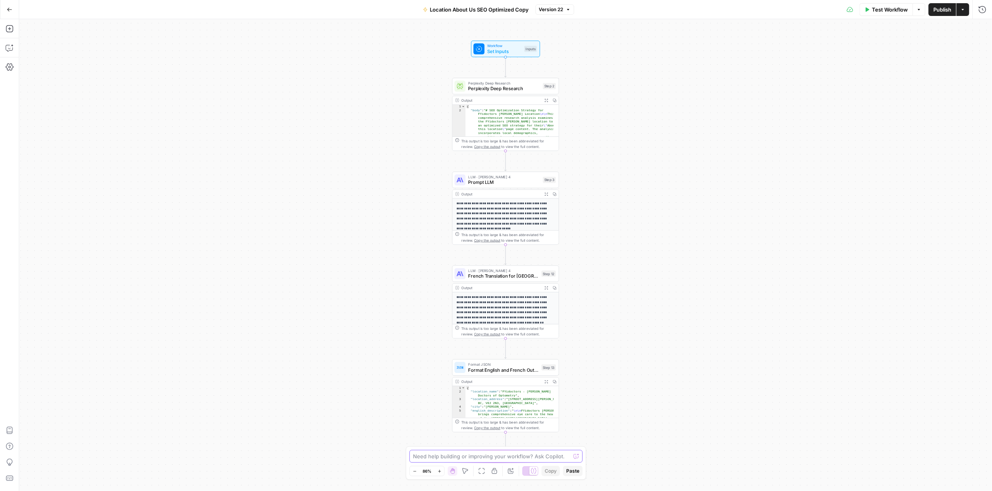
click at [521, 458] on textarea at bounding box center [491, 457] width 157 height 8
type textarea "R"
type textarea "Right now, the English output is already generated, so I want the option where …"
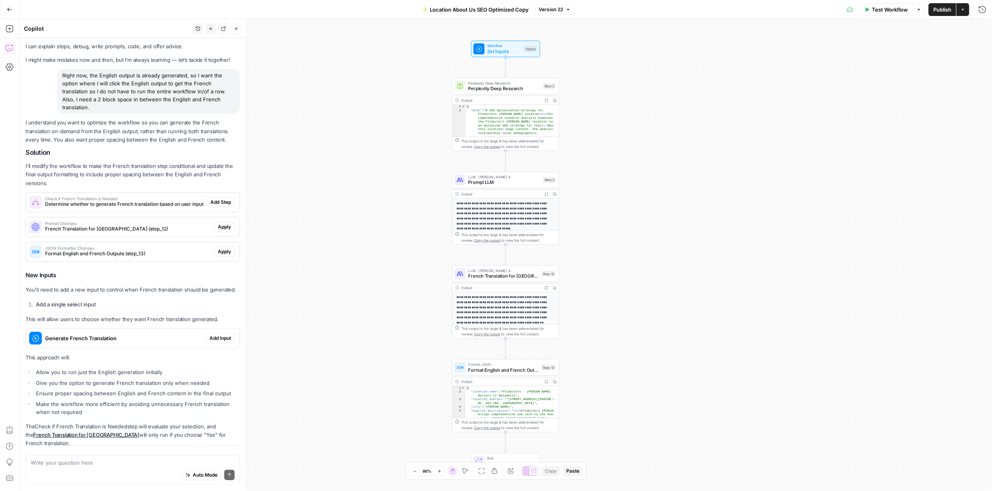
scroll to position [39, 0]
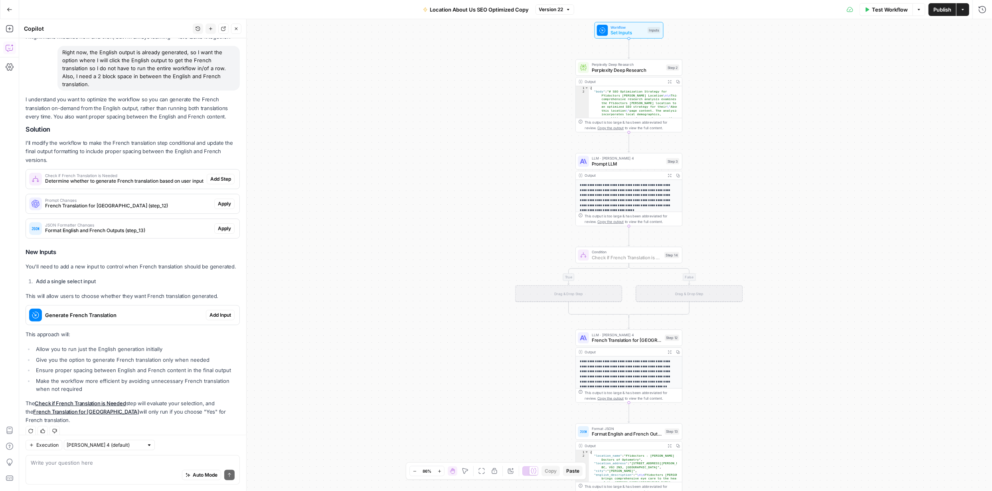
click at [214, 180] on span "Add Step" at bounding box center [220, 179] width 21 height 7
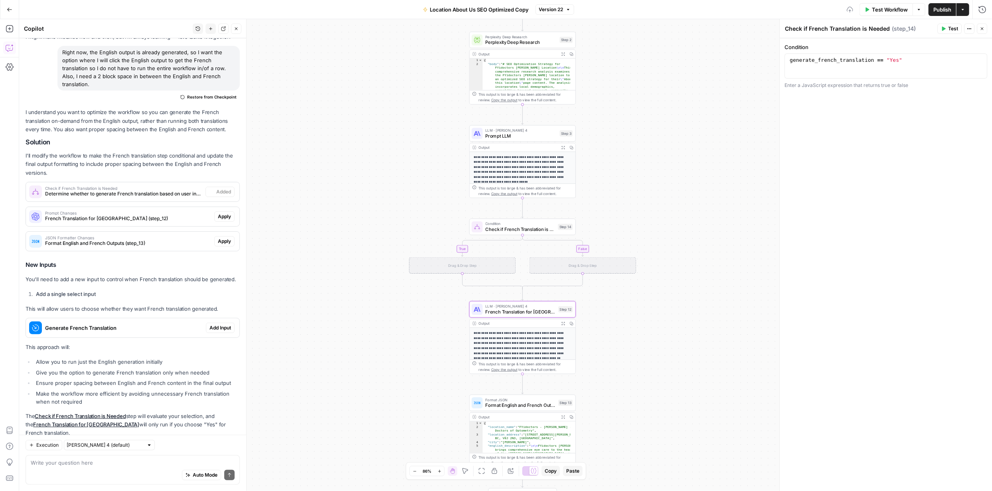
scroll to position [52, 0]
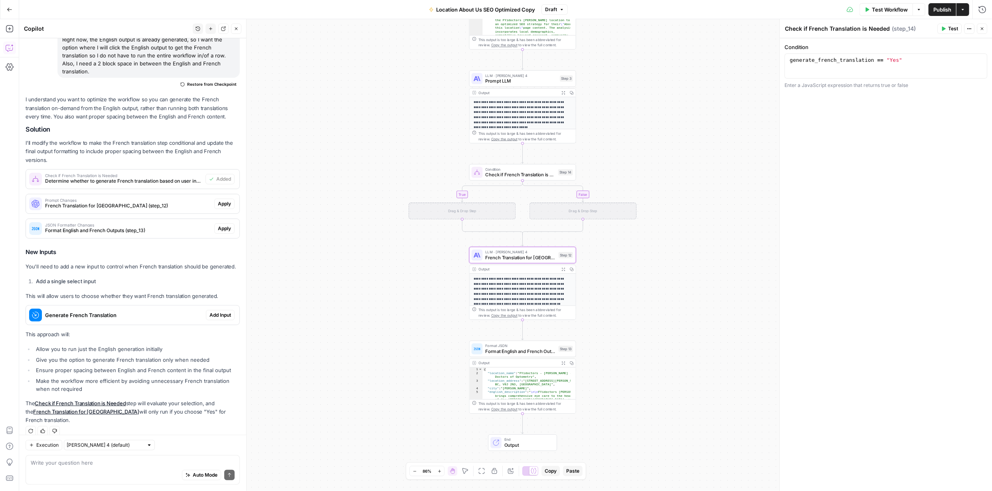
click at [223, 202] on span "Apply" at bounding box center [224, 203] width 13 height 7
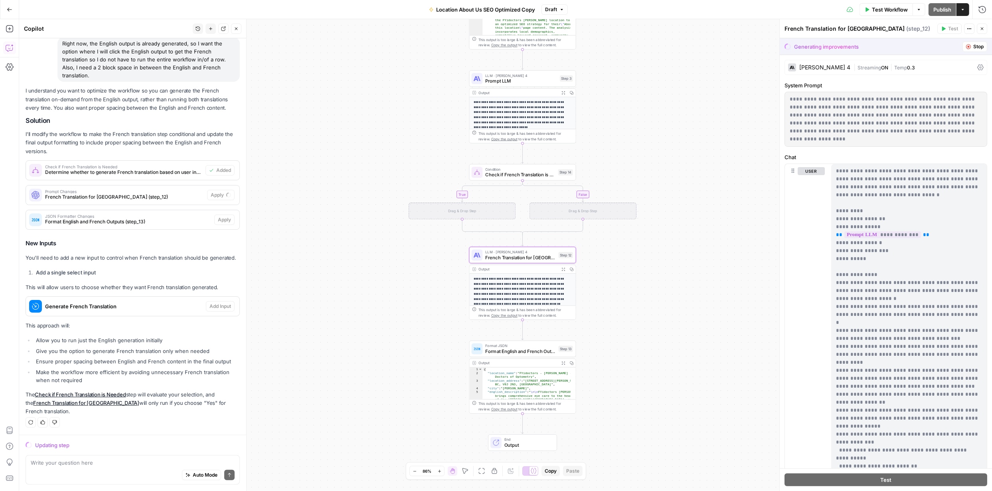
scroll to position [39, 0]
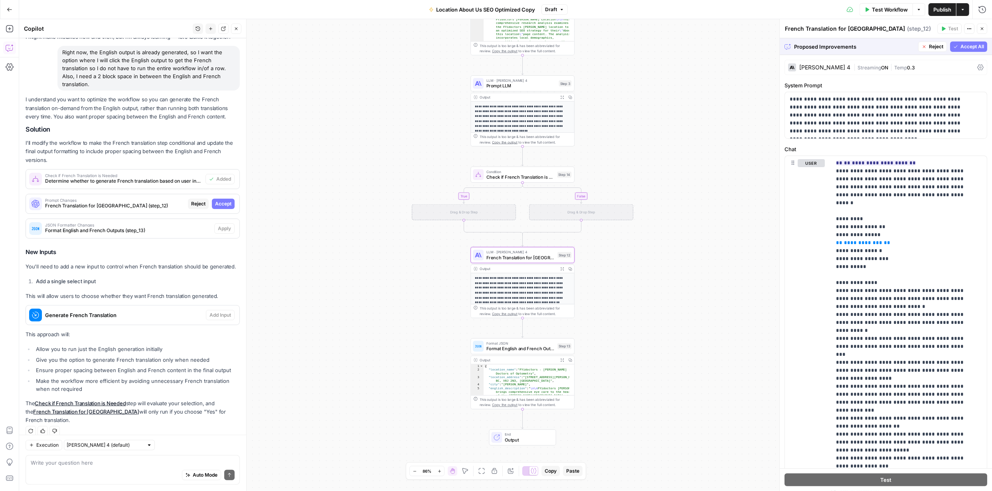
click at [222, 207] on span "Accept" at bounding box center [223, 203] width 16 height 7
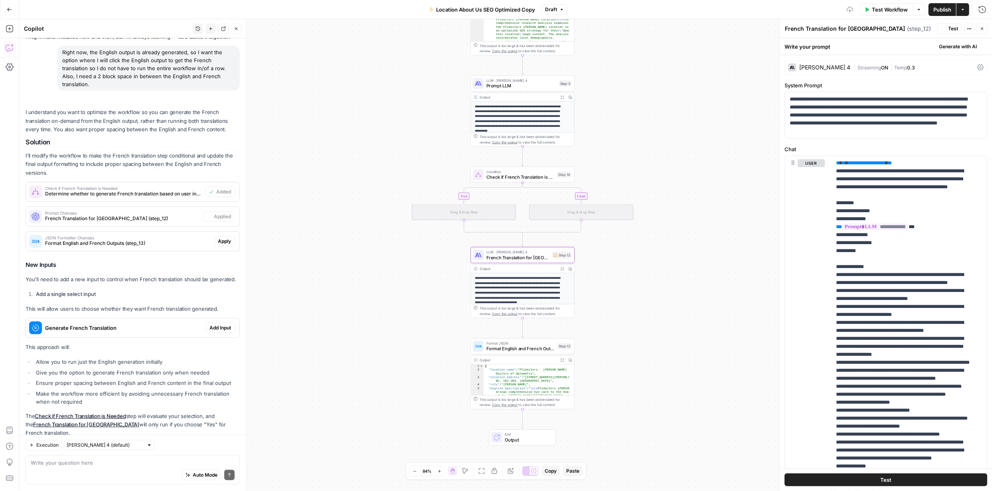
scroll to position [52, 0]
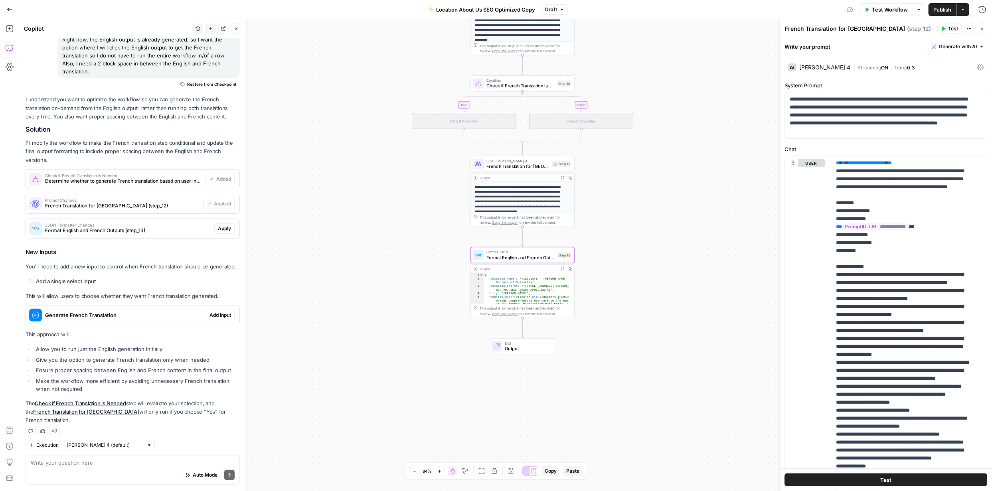
click at [218, 229] on span "Apply" at bounding box center [224, 228] width 13 height 7
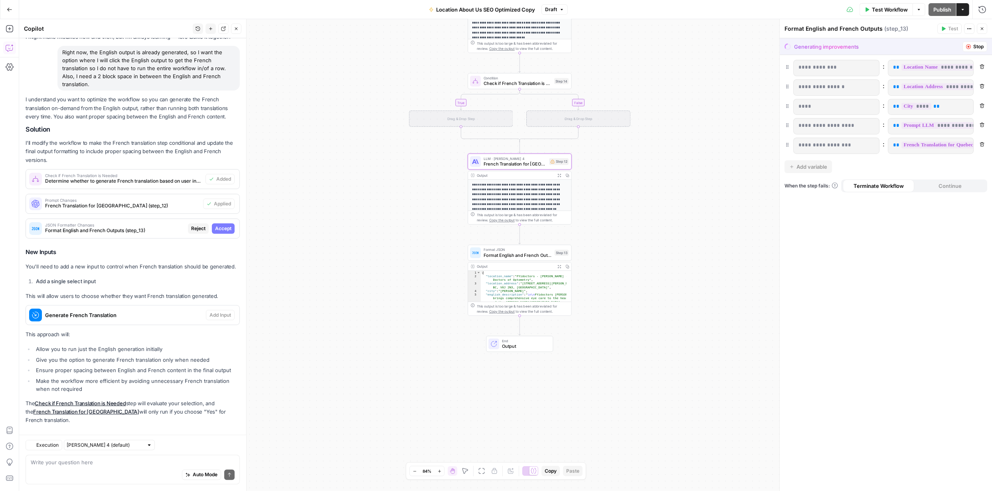
scroll to position [39, 0]
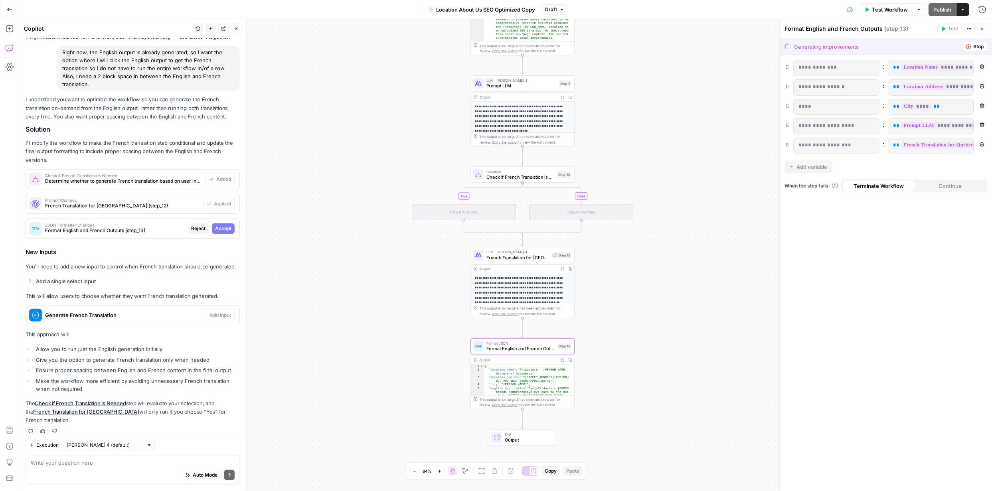
click at [217, 229] on span "Accept" at bounding box center [223, 228] width 16 height 7
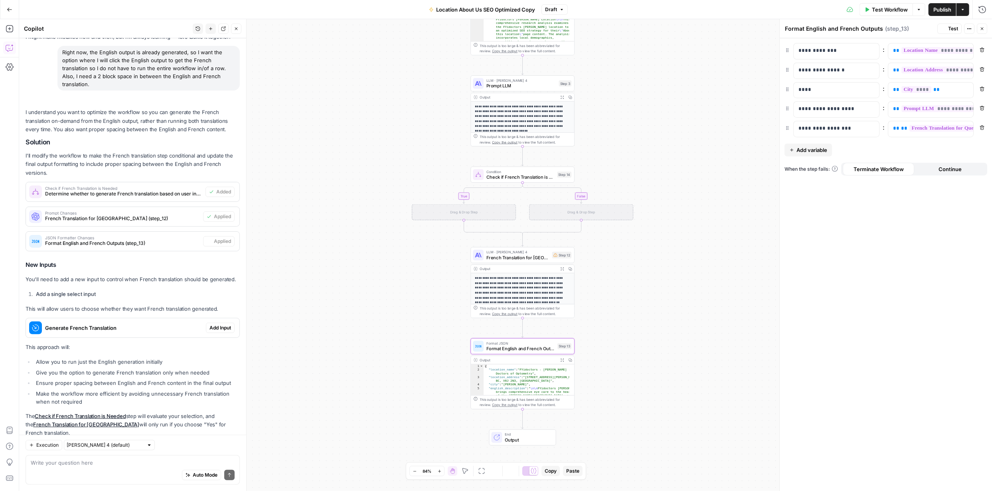
scroll to position [52, 0]
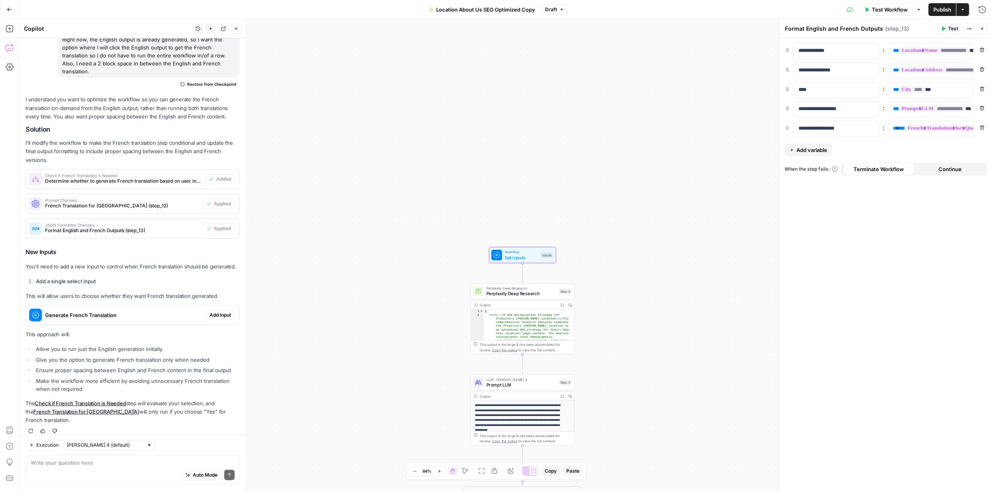
click at [222, 315] on span "Add Input" at bounding box center [220, 315] width 22 height 7
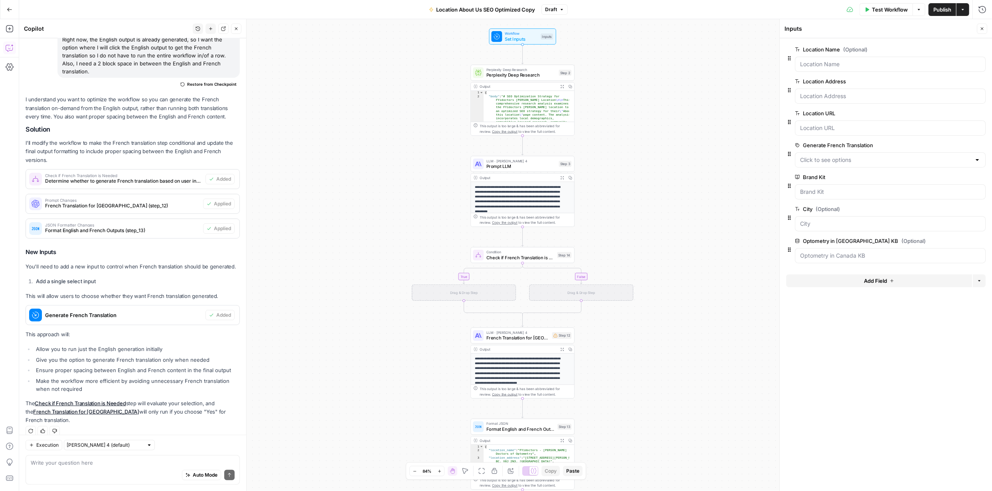
click at [938, 8] on span "Publish" at bounding box center [942, 10] width 18 height 8
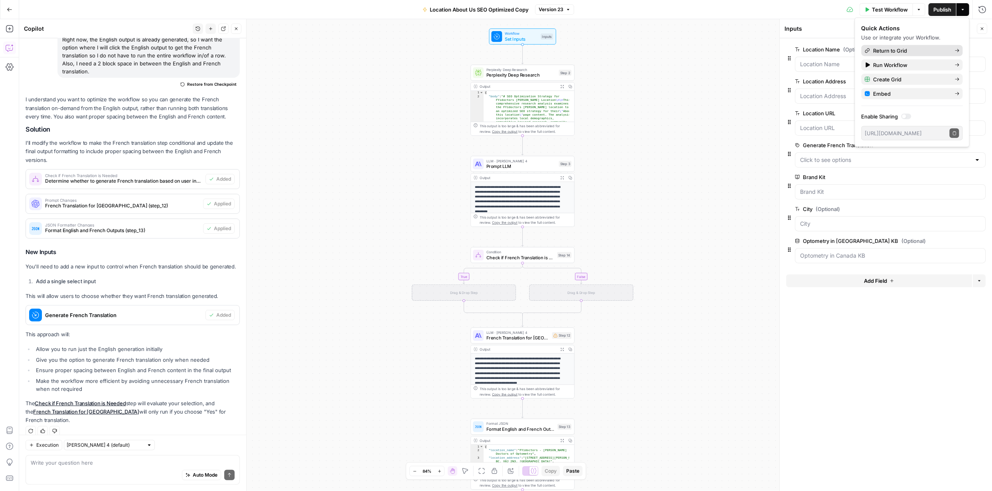
click at [921, 53] on span "Return to Grid" at bounding box center [911, 51] width 75 height 8
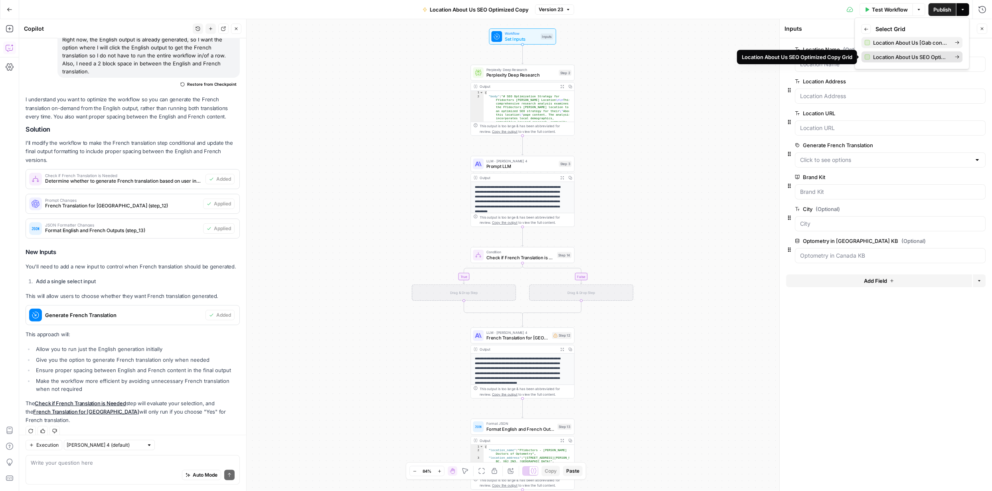
click at [925, 57] on span "Location About Us SEO Optimized Copy Grid" at bounding box center [911, 57] width 75 height 8
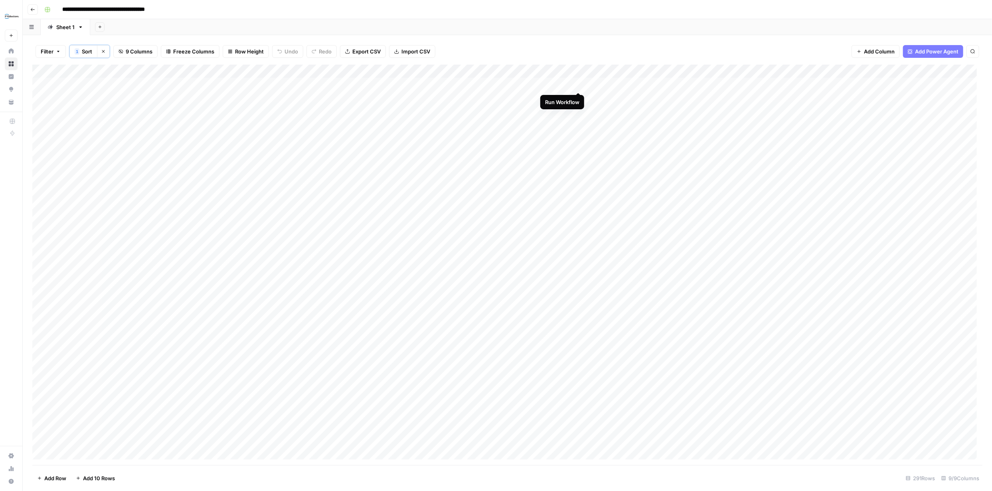
click at [578, 83] on div "Add Column" at bounding box center [507, 265] width 950 height 401
click at [578, 151] on div "Add Column" at bounding box center [507, 265] width 950 height 401
